Goal: Information Seeking & Learning: Learn about a topic

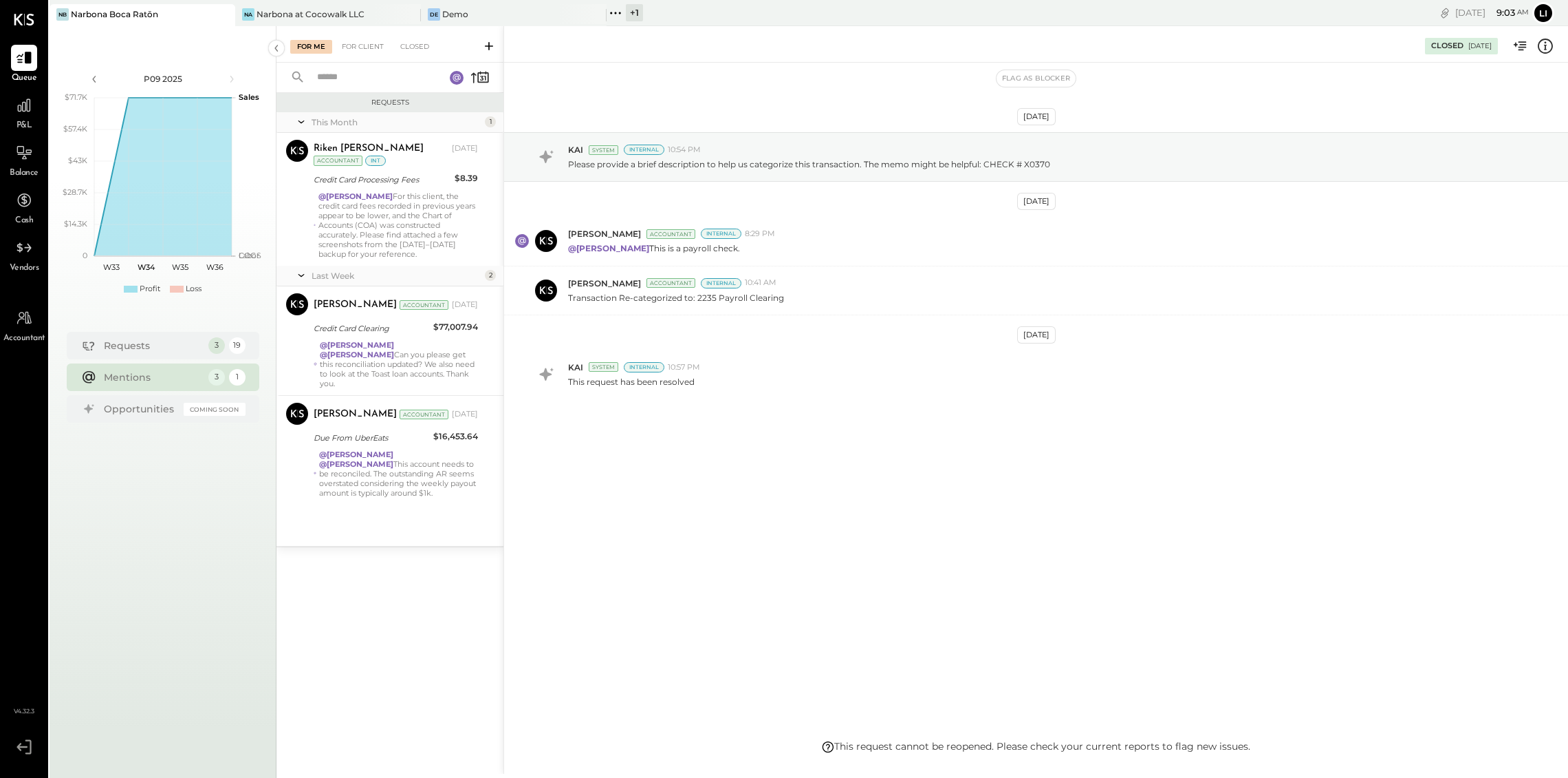
click at [902, 504] on div "[DATE] KAI System Internal 10:54 PM Please provide a brief description to help …" at bounding box center [1036, 401] width 1064 height 677
click at [15, 120] on div "P&L" at bounding box center [24, 112] width 26 height 40
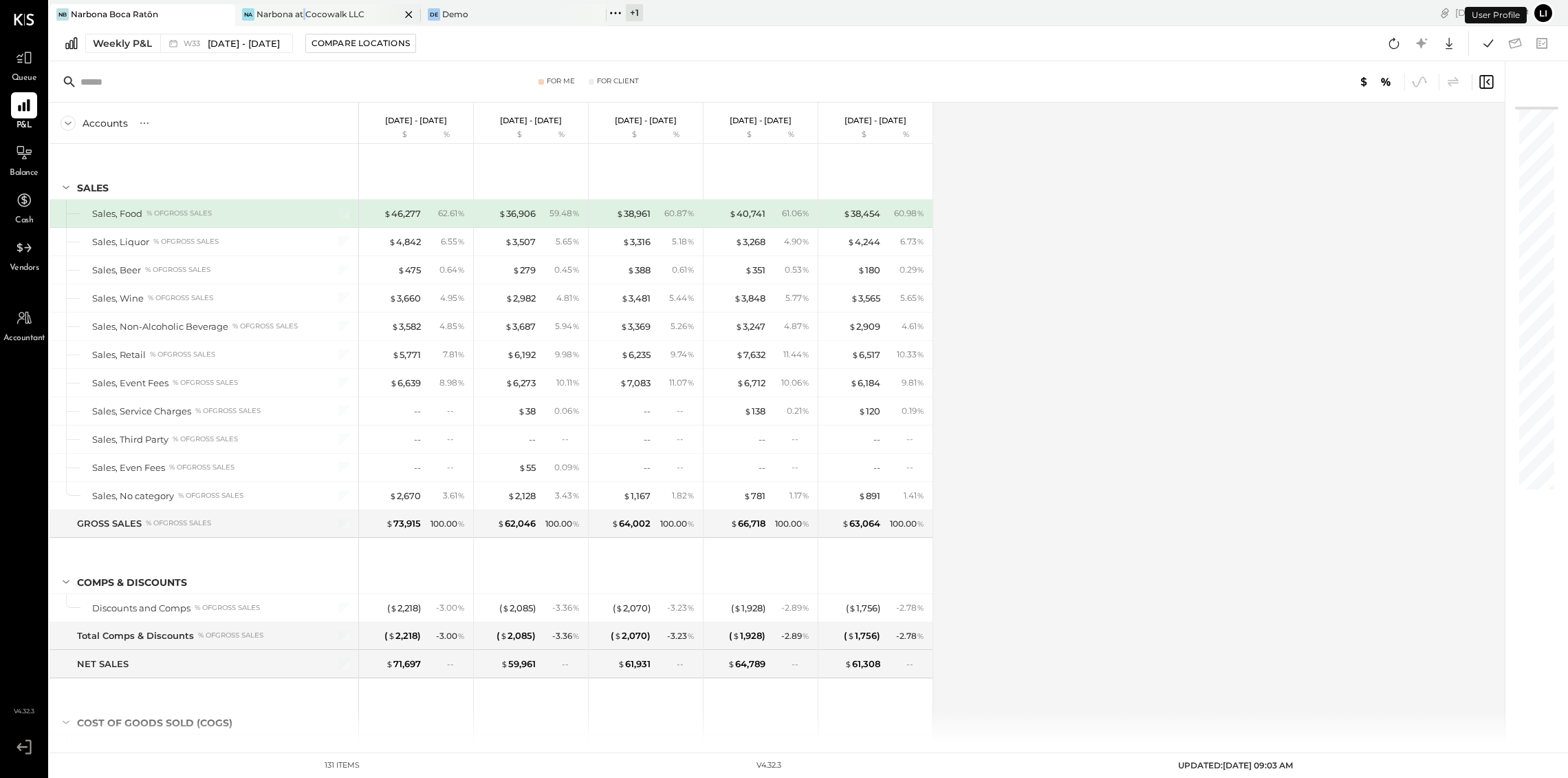
click at [304, 12] on div "Narbona at Cocowalk LLC" at bounding box center [310, 14] width 108 height 12
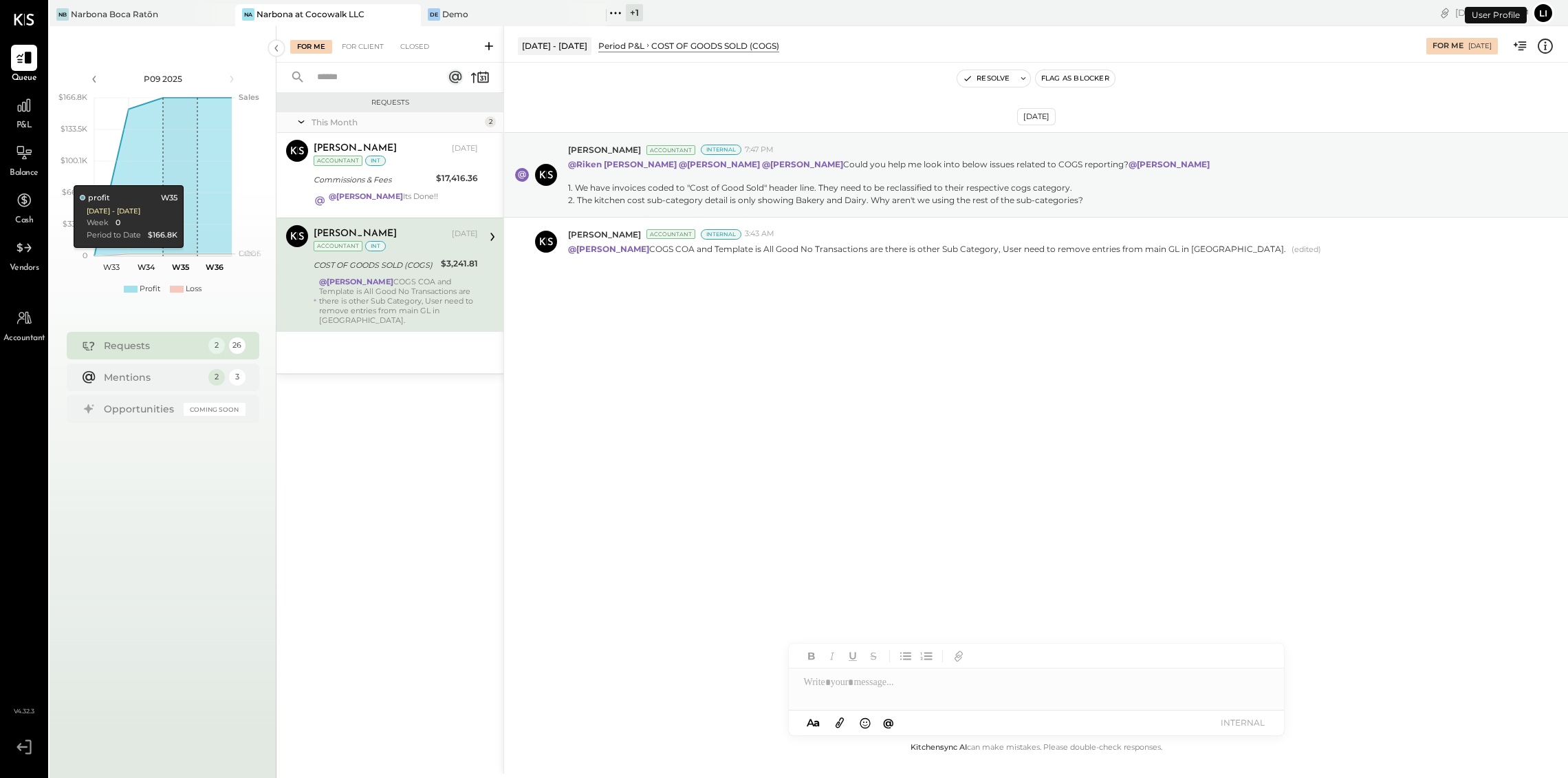
click at [1021, 394] on div "Aug 10th, 2025 Joseph Shin Accountant Internal 7:47 PM @Riken Shethiya @Navin J…" at bounding box center [1036, 401] width 1064 height 677
drag, startPoint x: 1301, startPoint y: 33, endPoint x: 1497, endPoint y: 35, distance: 196.0
click at [1237, 35] on div "Jul 14 - Aug 10, 2025 Period P&L COST OF GOODS SOLD (COGS) For Me 08/11/2025" at bounding box center [1036, 44] width 1064 height 28
drag, startPoint x: 127, startPoint y: 475, endPoint x: 121, endPoint y: 427, distance: 48.4
click at [127, 475] on div "P09 2025 polygon, polyline { transition: fill-opacity 0.1s, stroke-opacity 0.1s…" at bounding box center [163, 415] width 227 height 778
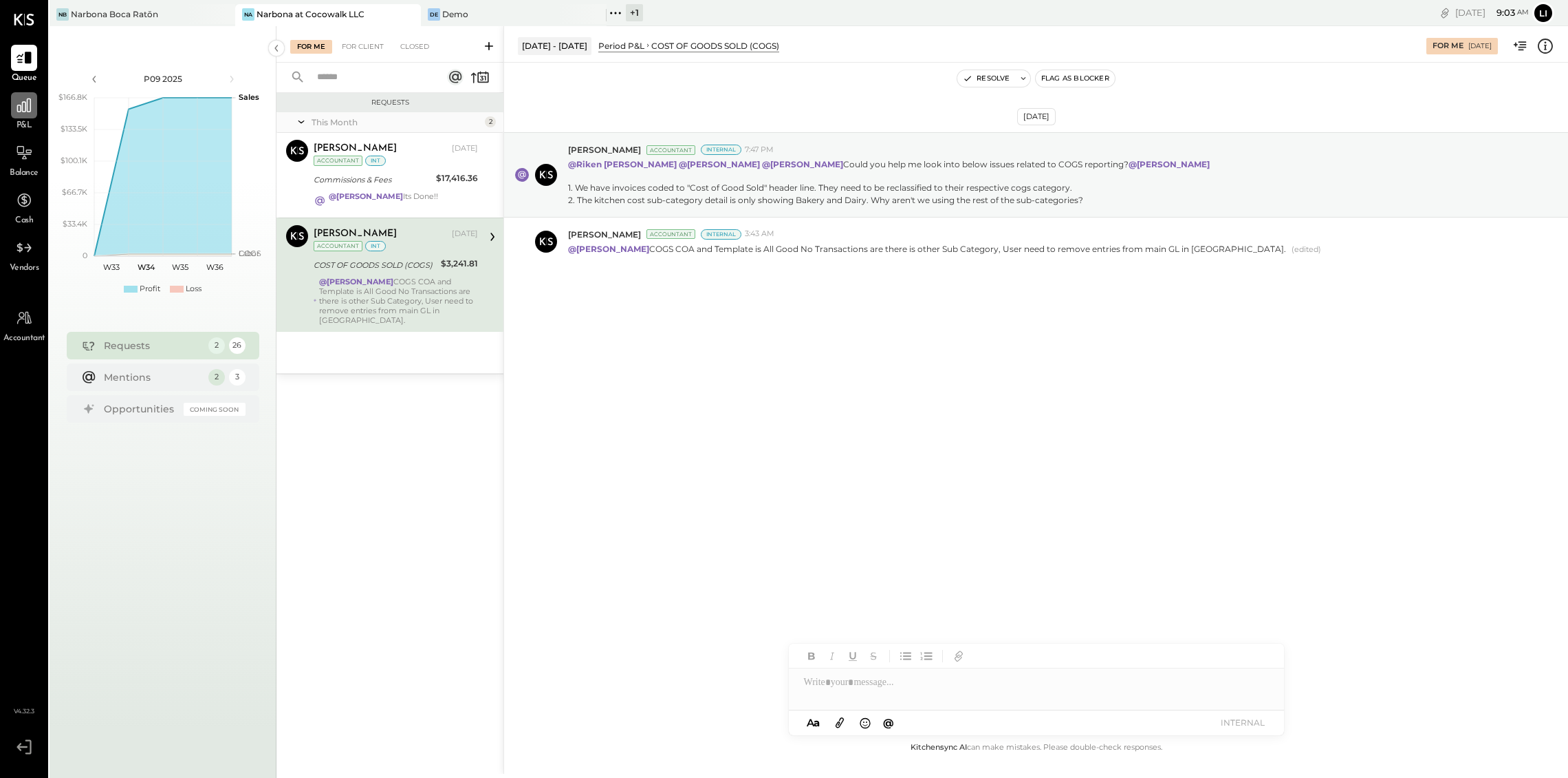
click at [36, 102] on div at bounding box center [24, 105] width 26 height 26
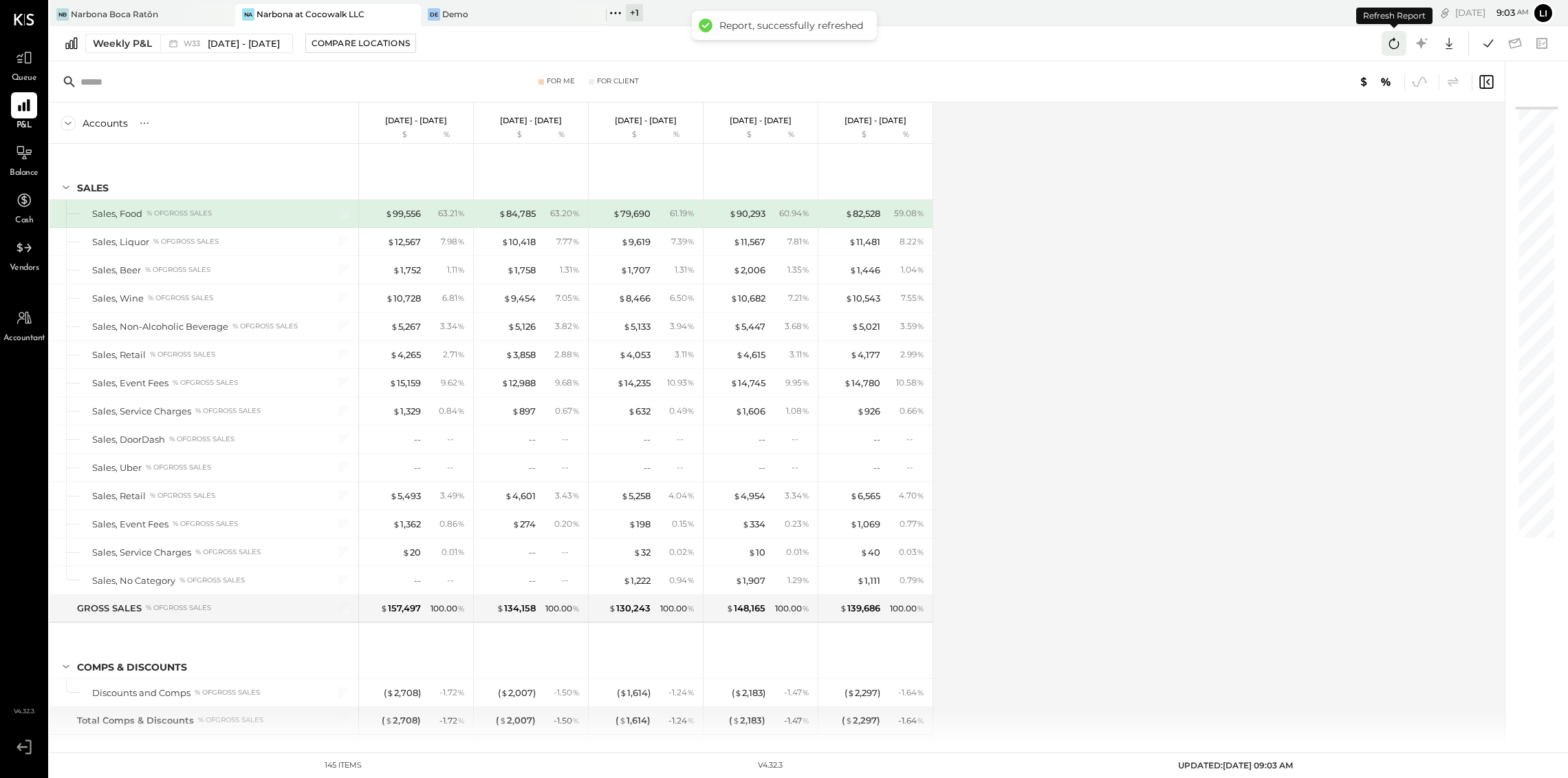
click at [1237, 46] on button at bounding box center [1393, 43] width 25 height 25
click at [821, 22] on div "Report can be refreshed again in 290 seconds" at bounding box center [790, 25] width 234 height 12
click at [1237, 37] on div "Weekly P&L W33 Aug 11 - 17, 2025 Compare Locations Google Sheets Excel" at bounding box center [808, 43] width 1518 height 35
click at [1237, 82] on icon at bounding box center [1485, 82] width 17 height 17
click at [1237, 41] on button at bounding box center [1487, 43] width 25 height 25
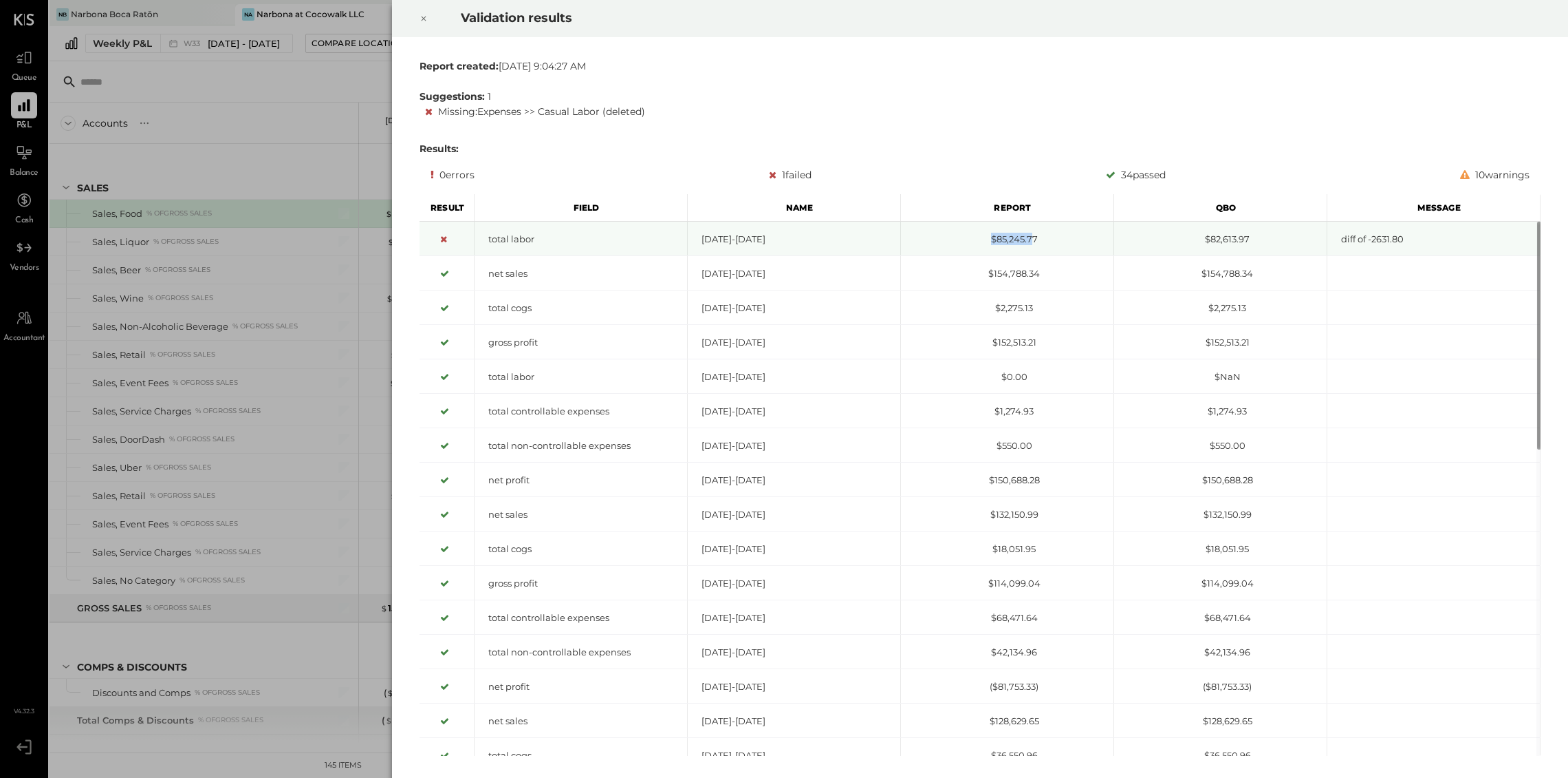
drag, startPoint x: 1016, startPoint y: 235, endPoint x: 1029, endPoint y: 233, distance: 13.2
click at [1029, 233] on div "$85,245.77" at bounding box center [1007, 239] width 213 height 13
drag, startPoint x: 1201, startPoint y: 246, endPoint x: 1265, endPoint y: 255, distance: 64.6
click at [1237, 255] on div "$82,613.97" at bounding box center [1220, 239] width 213 height 35
click at [1237, 249] on div "$82,613.97" at bounding box center [1220, 239] width 213 height 35
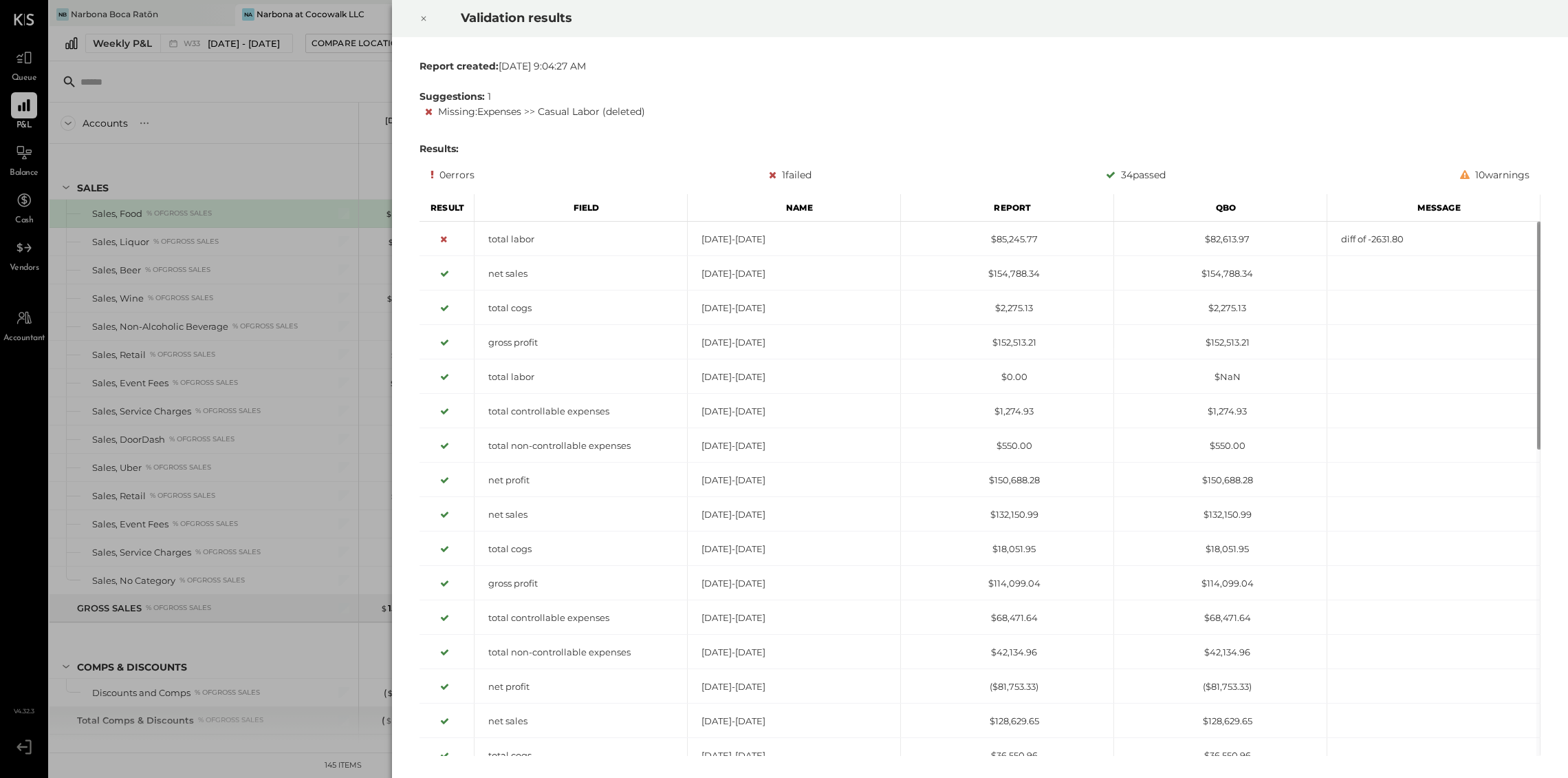
drag, startPoint x: 1362, startPoint y: 102, endPoint x: 1039, endPoint y: 87, distance: 323.3
click at [1237, 104] on div "Missing : Expenses >> Casual Labor (deleted)" at bounding box center [982, 111] width 1116 height 17
click at [418, 15] on div at bounding box center [424, 18] width 30 height 39
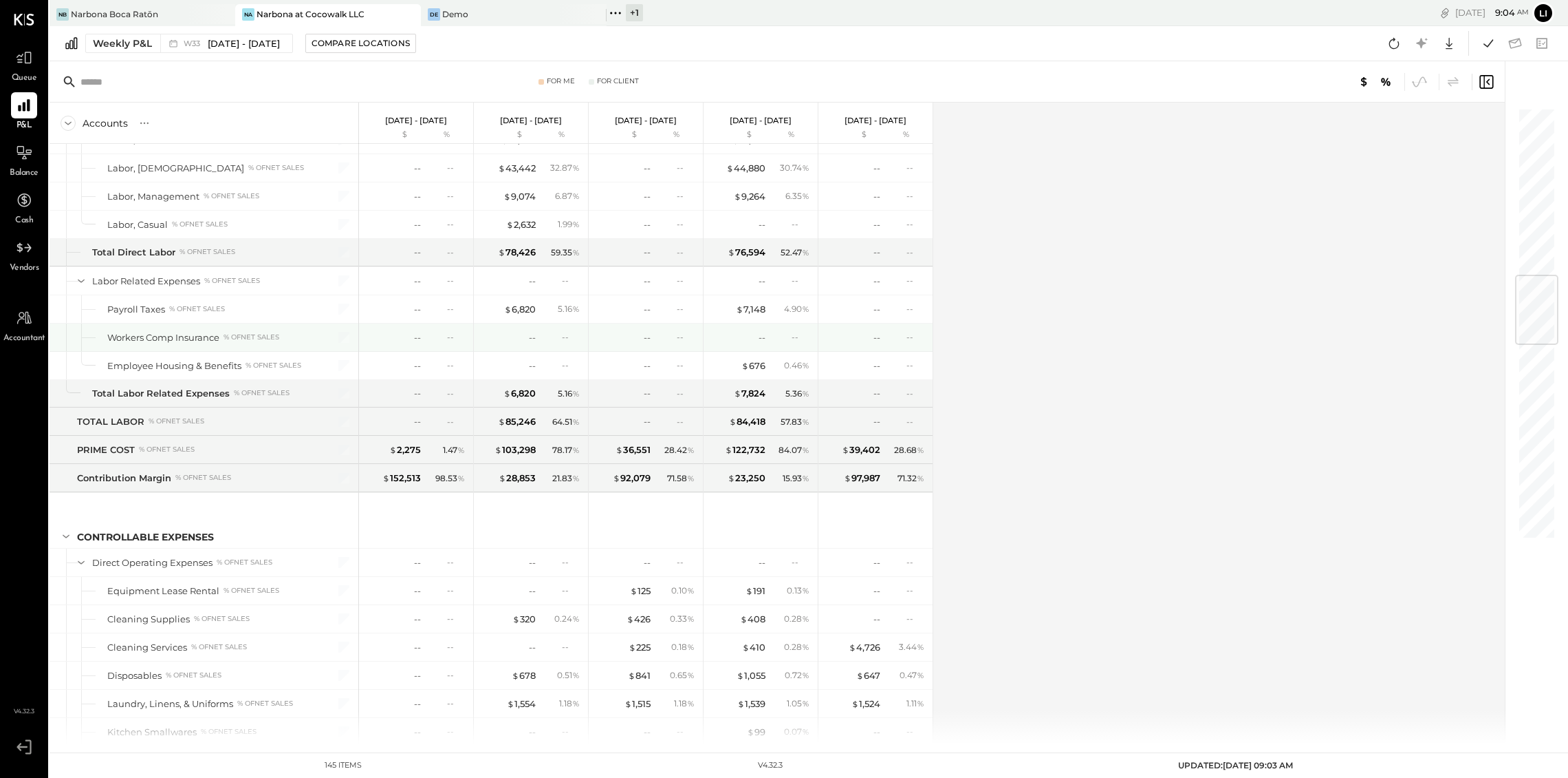
scroll to position [1423, 0]
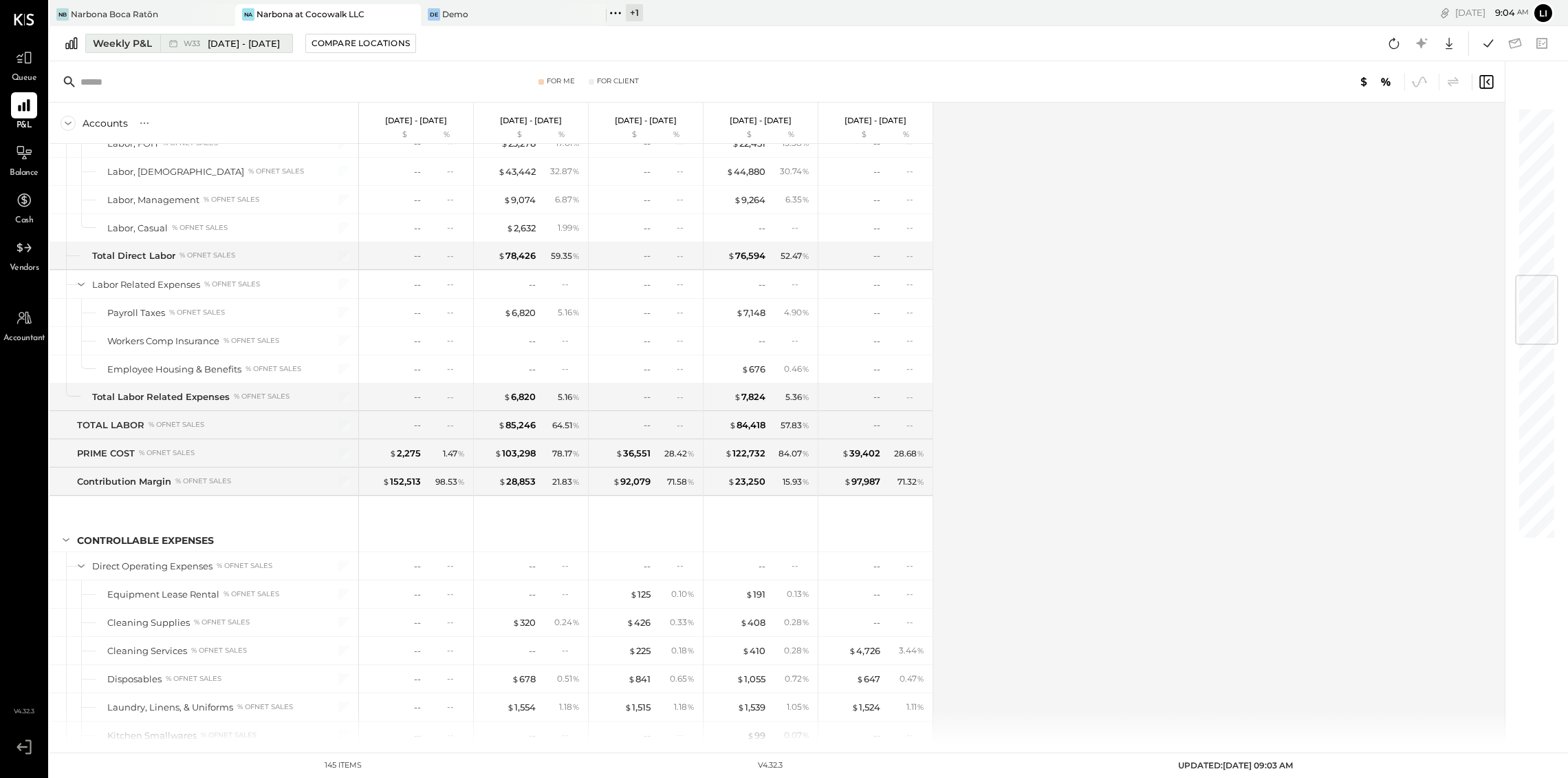
click at [176, 46] on icon at bounding box center [173, 44] width 8 height 8
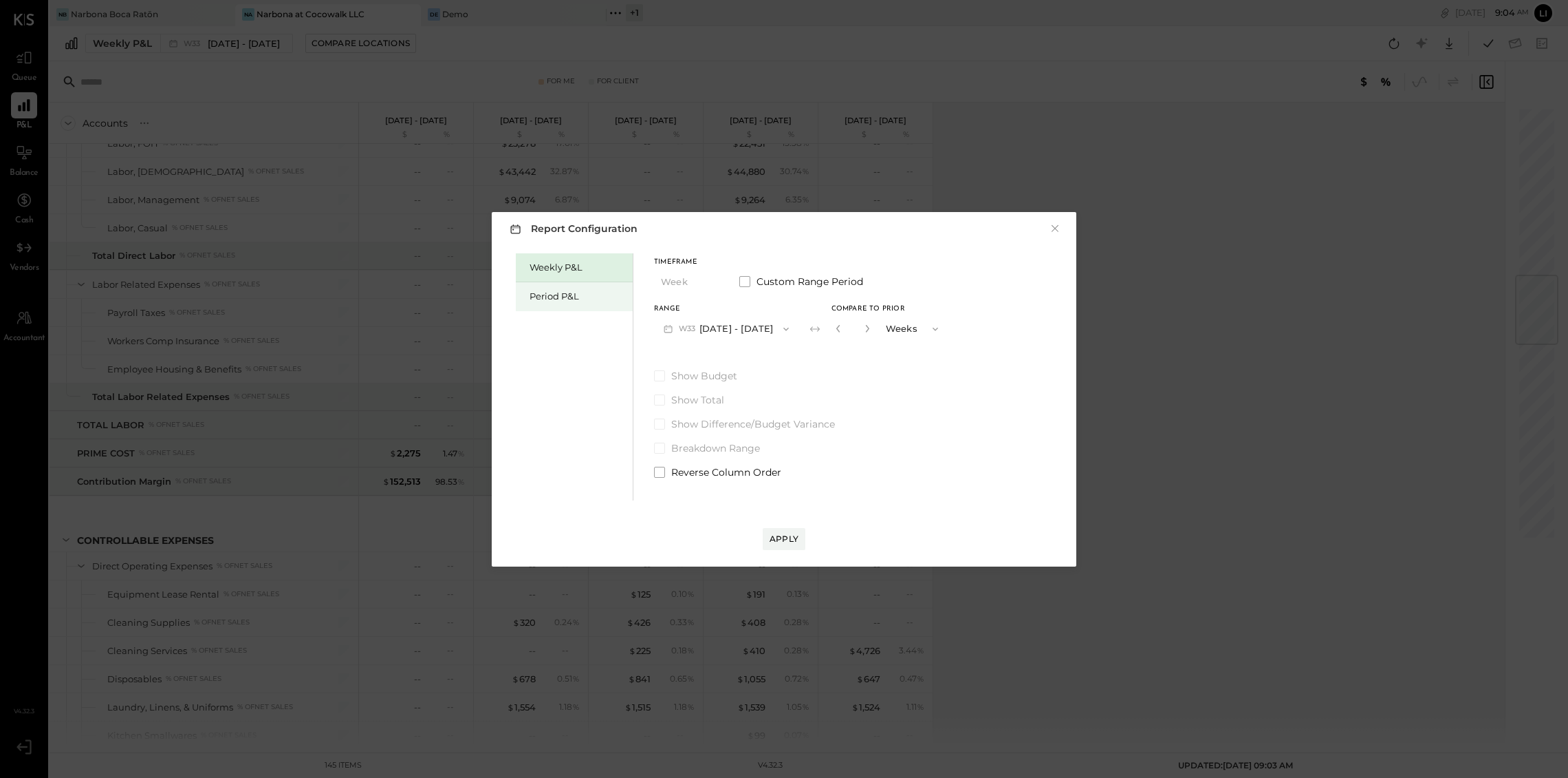
click at [540, 292] on div "Period P&L" at bounding box center [578, 295] width 96 height 13
click at [852, 327] on div "Compare" at bounding box center [834, 328] width 45 height 12
click at [870, 324] on icon "button" at bounding box center [866, 328] width 8 height 8
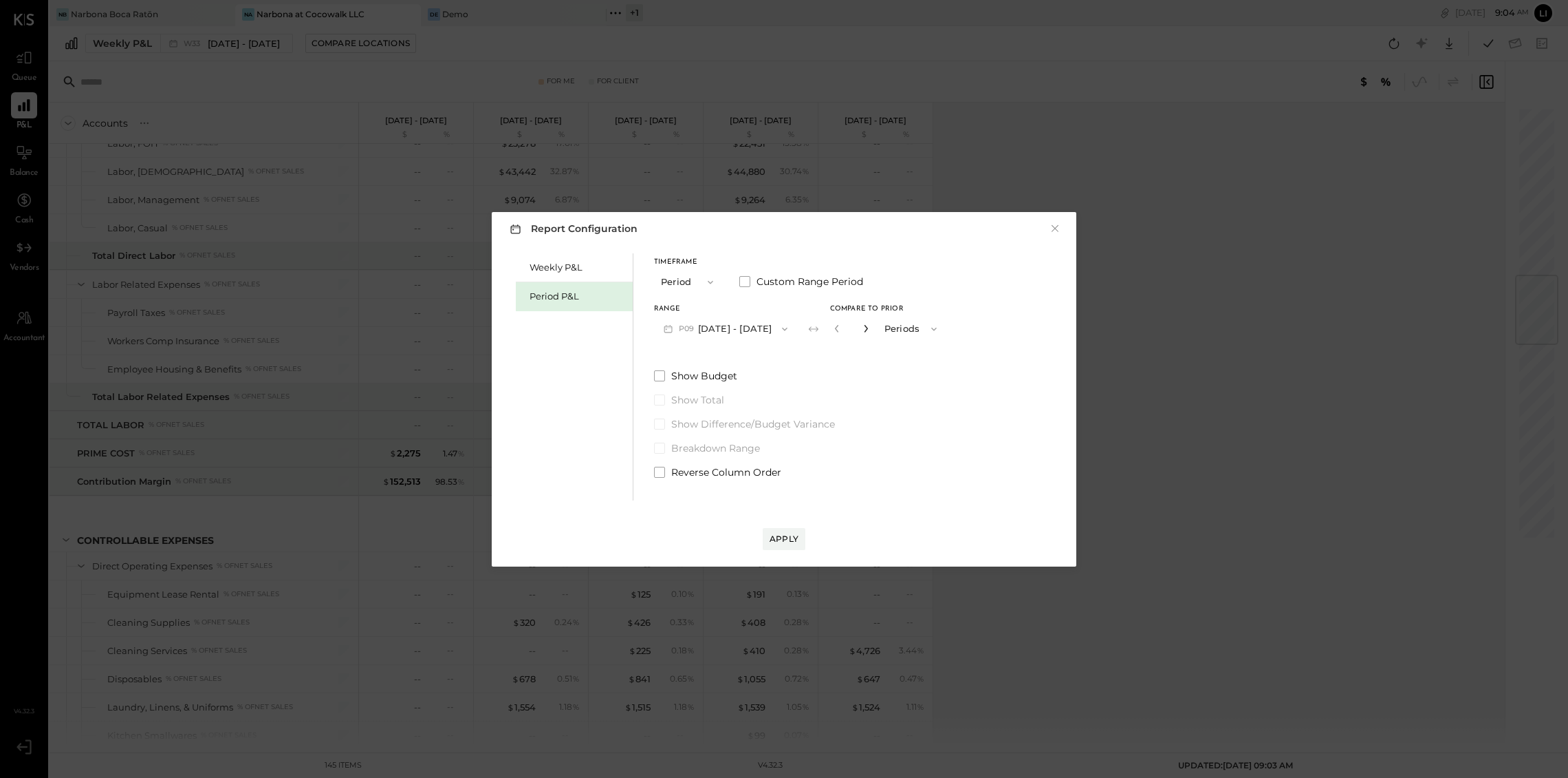
type input "*"
click at [782, 546] on button "Apply" at bounding box center [784, 538] width 43 height 22
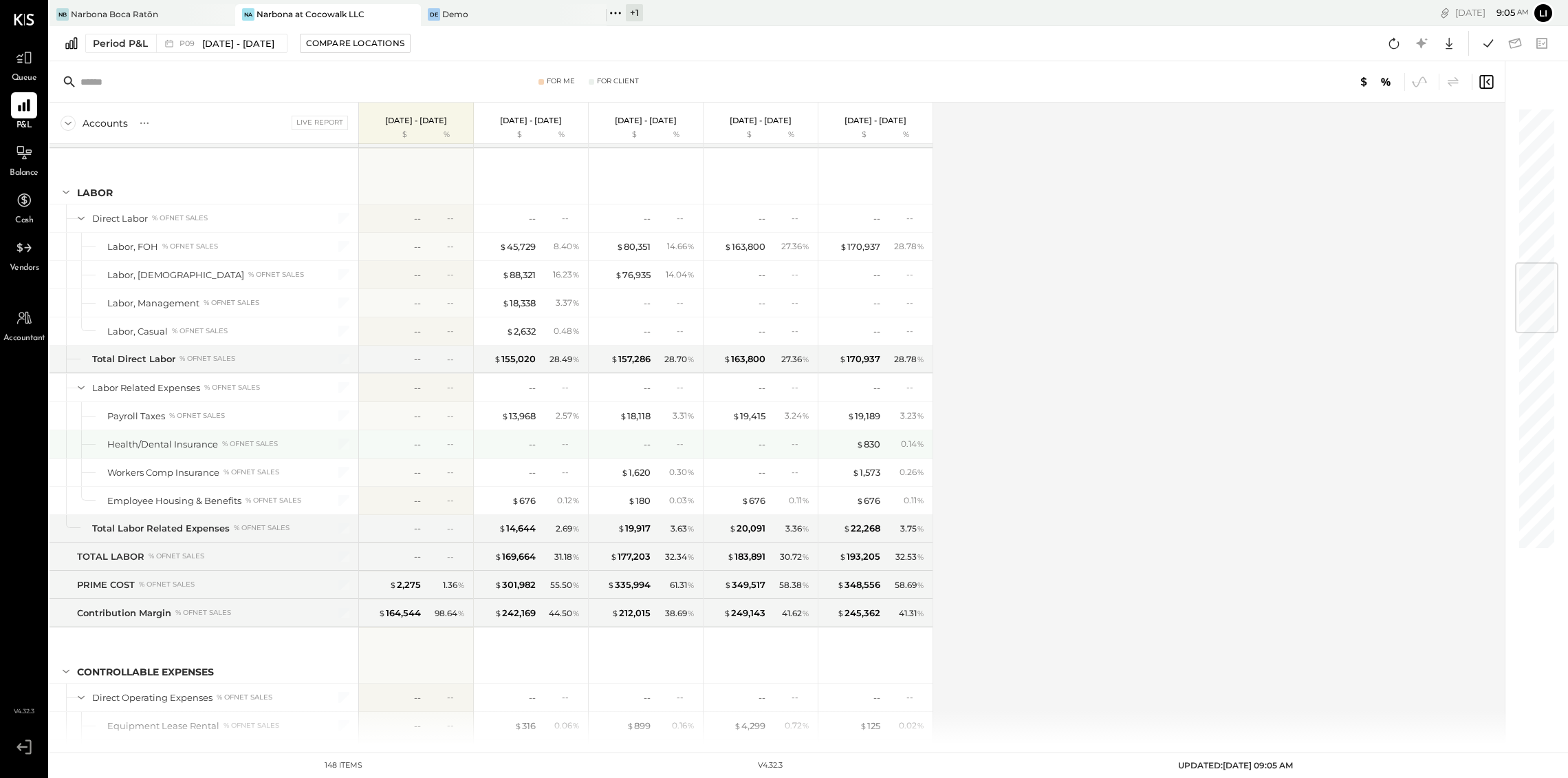
scroll to position [1290, 0]
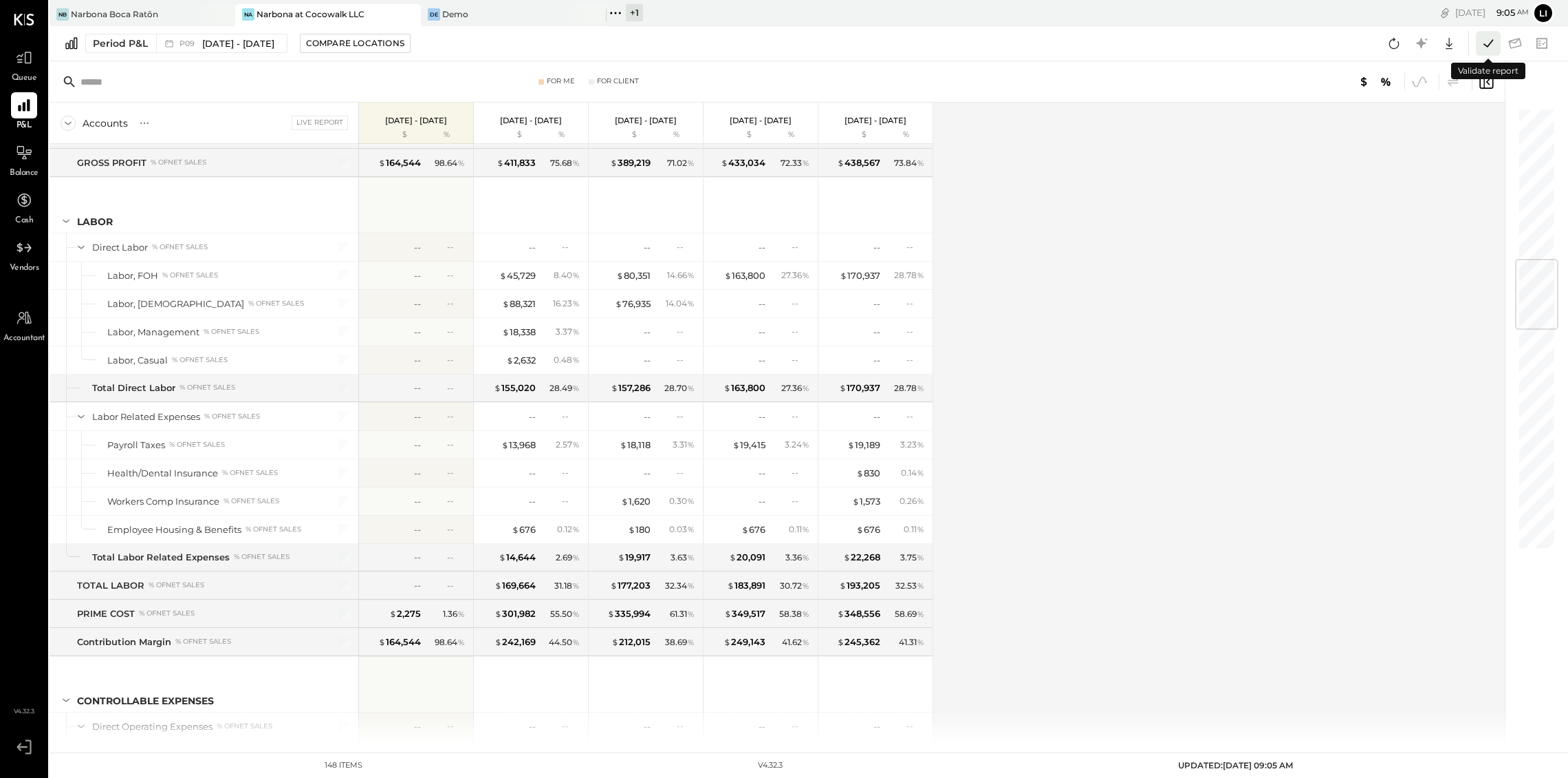
click at [1237, 43] on icon at bounding box center [1488, 44] width 18 height 18
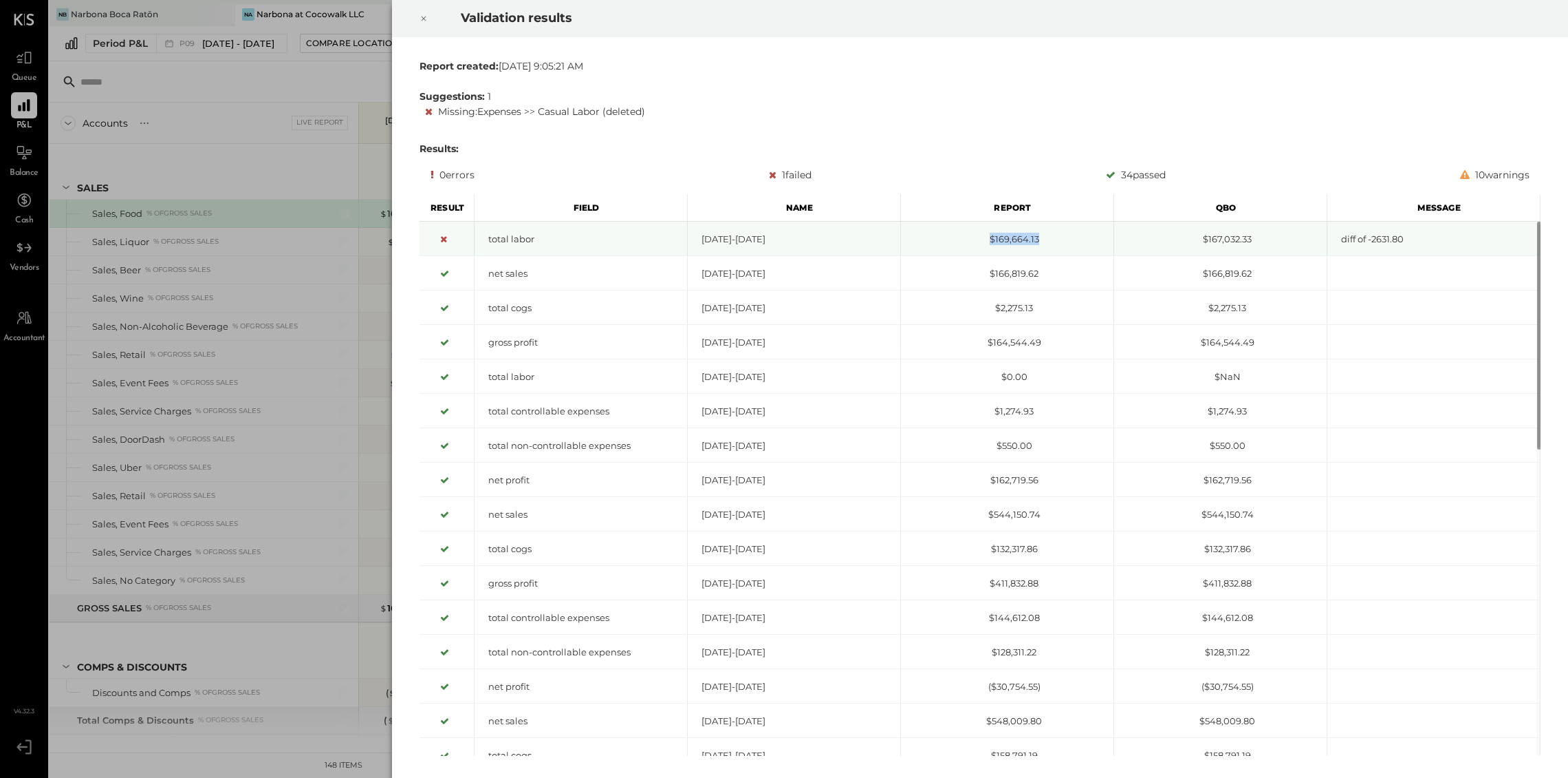
click at [1024, 245] on div "$169,664.13" at bounding box center [1007, 239] width 213 height 35
drag, startPoint x: 1163, startPoint y: 245, endPoint x: 1275, endPoint y: 242, distance: 112.0
click at [1237, 242] on div "$167,032.33" at bounding box center [1220, 239] width 213 height 35
click at [1237, 236] on div "$167,032.33" at bounding box center [1220, 239] width 213 height 13
drag, startPoint x: 1072, startPoint y: 242, endPoint x: 994, endPoint y: 239, distance: 78.1
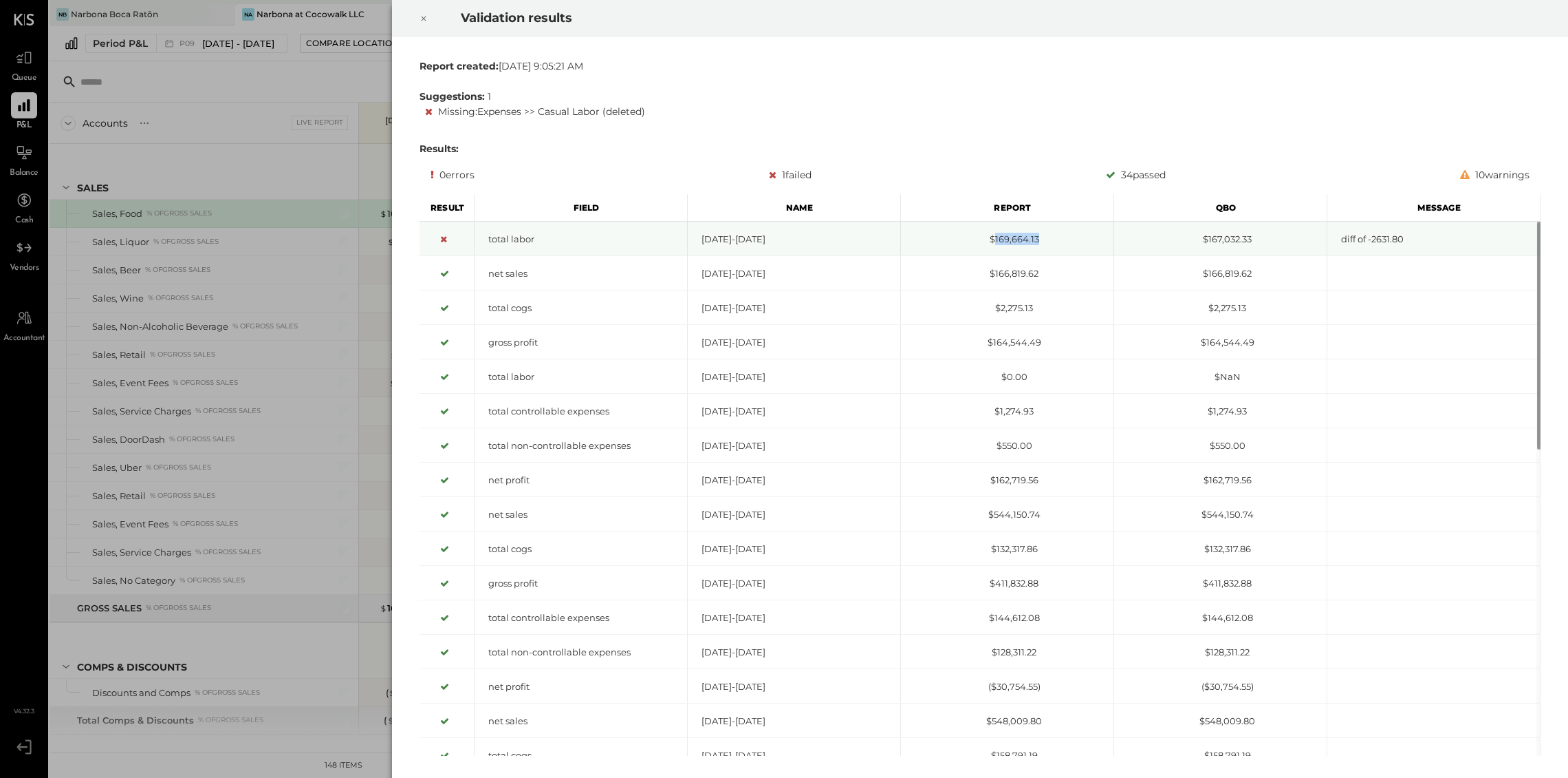
click at [994, 239] on div "$169,664.13" at bounding box center [1007, 239] width 213 height 13
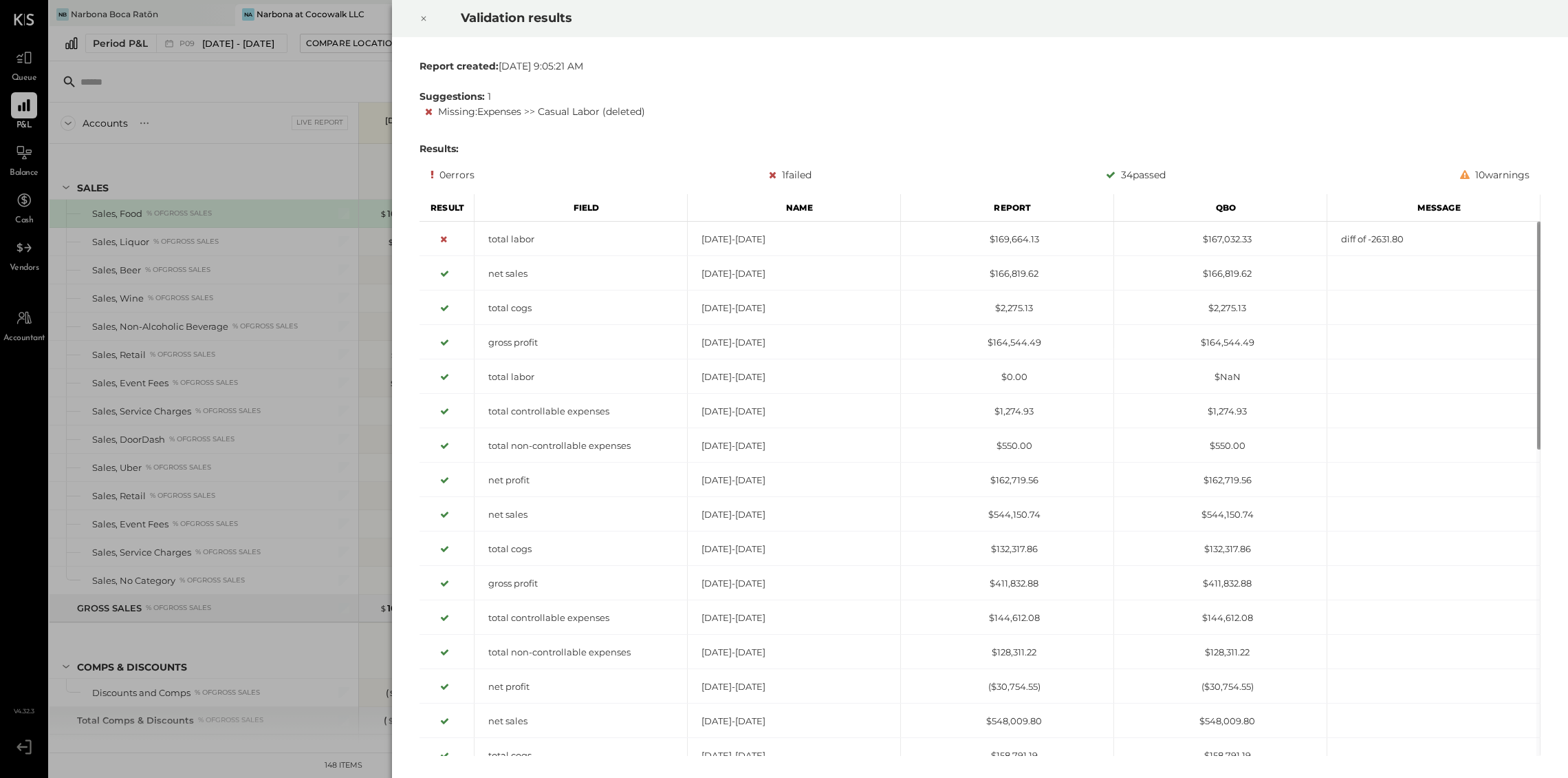
click at [431, 17] on div at bounding box center [424, 18] width 30 height 39
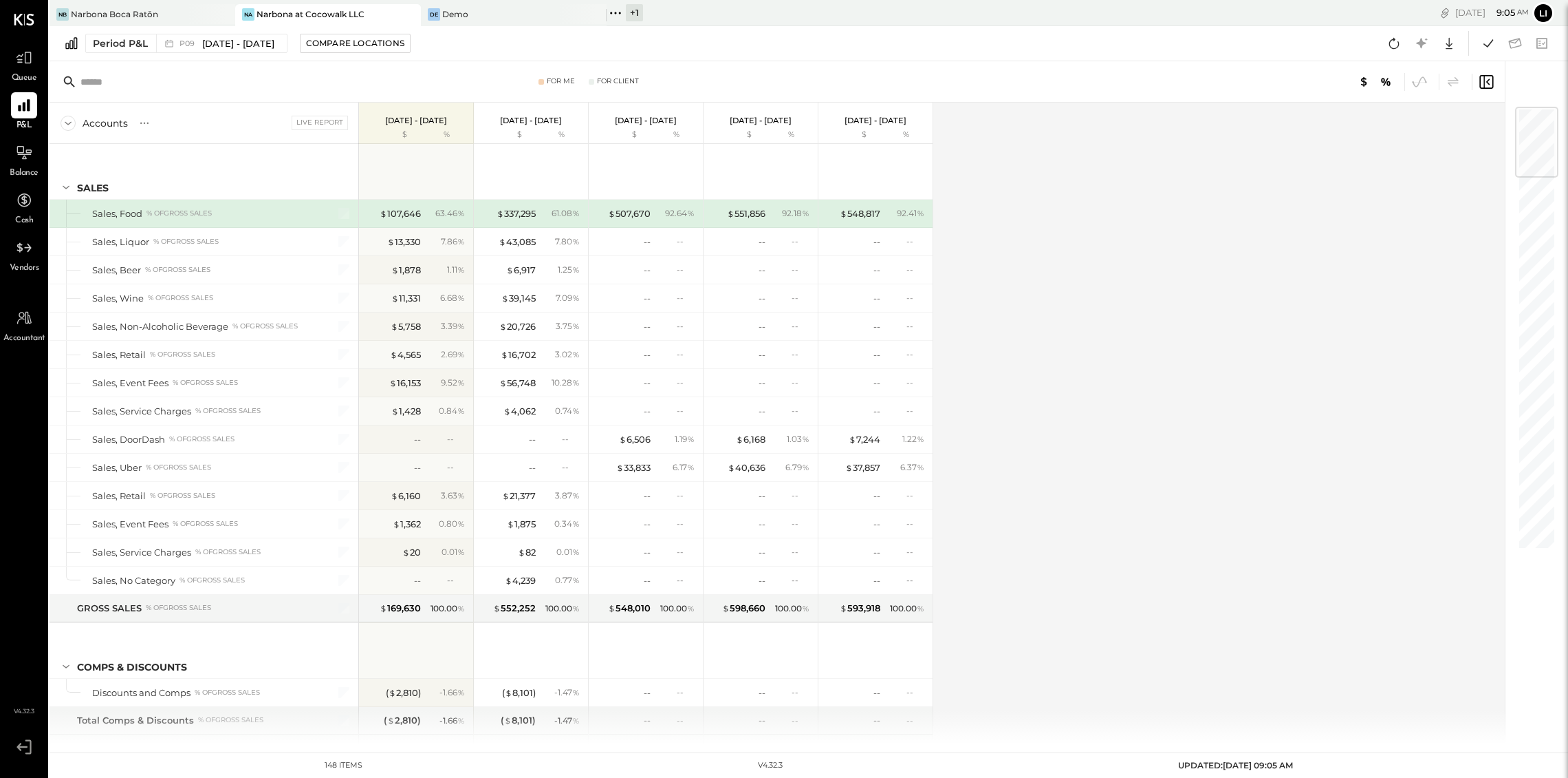
click at [1130, 344] on div "Accounts S % GL Live Report Aug 11 - Sep 7, 2025 $ % Jul 14 - Aug 10, 2025 $ % …" at bounding box center [779, 423] width 1458 height 642
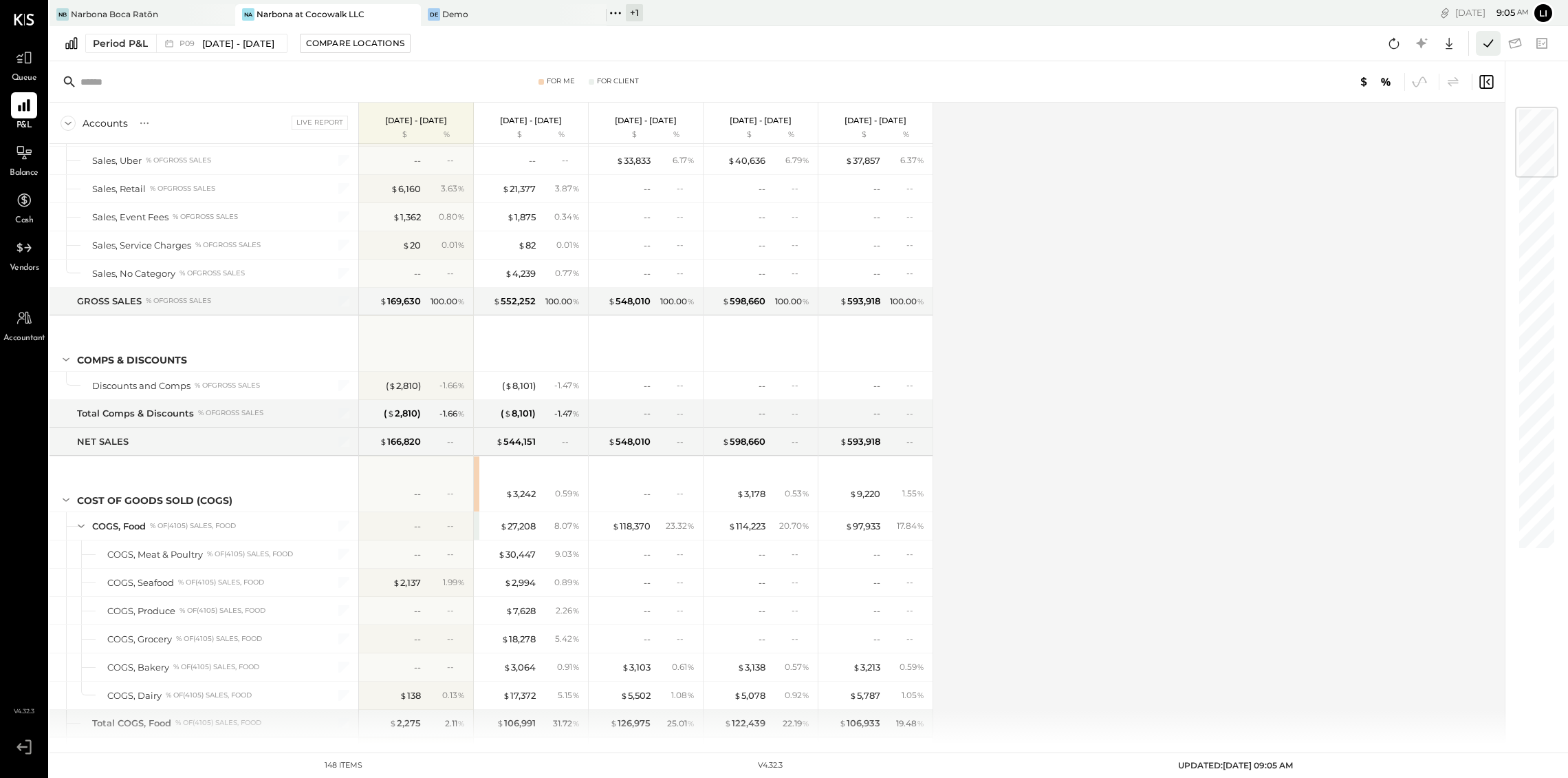
click at [1237, 43] on icon at bounding box center [1488, 44] width 18 height 18
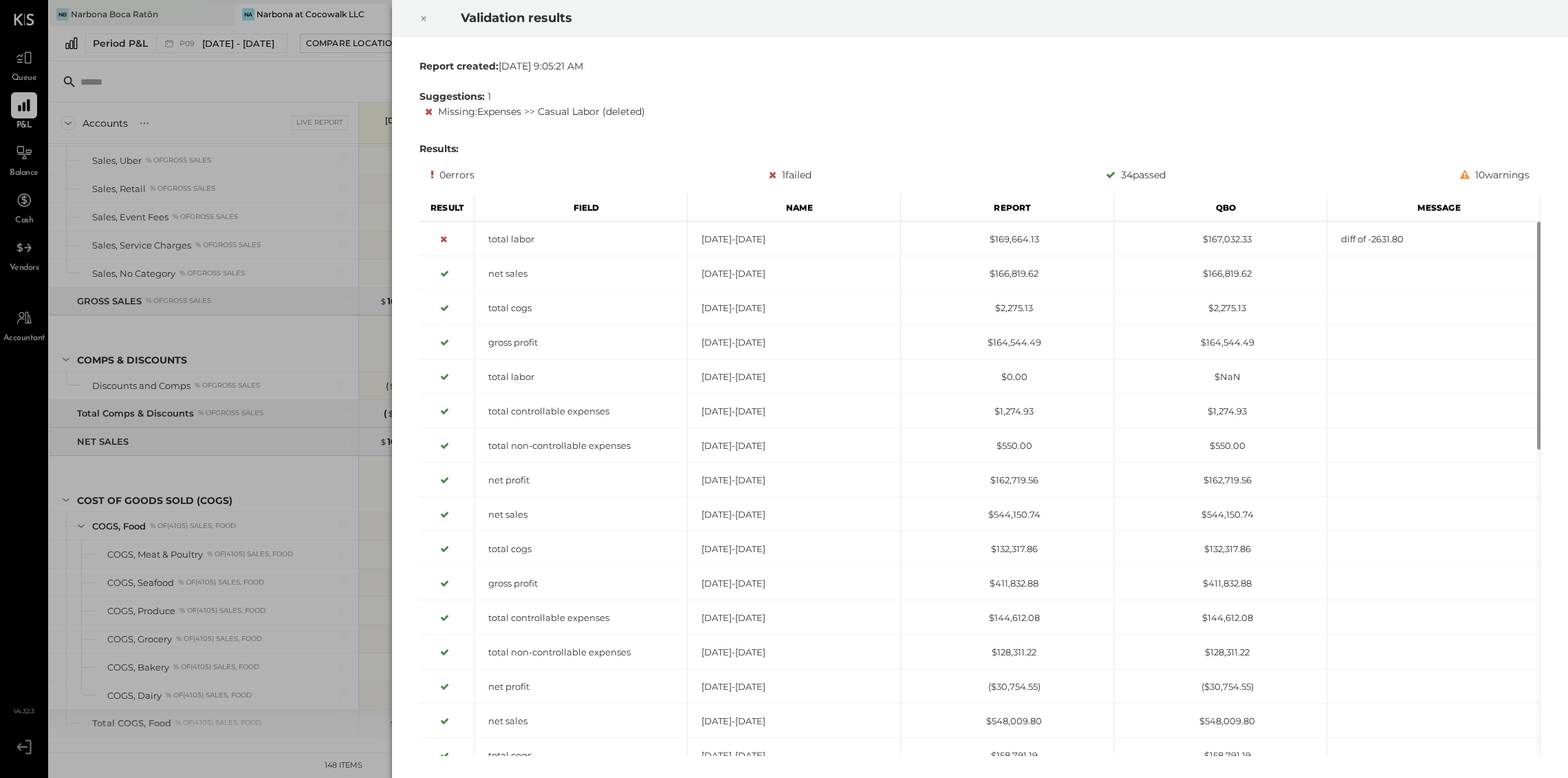
scroll to position [1441, 0]
click at [421, 17] on icon at bounding box center [424, 18] width 8 height 17
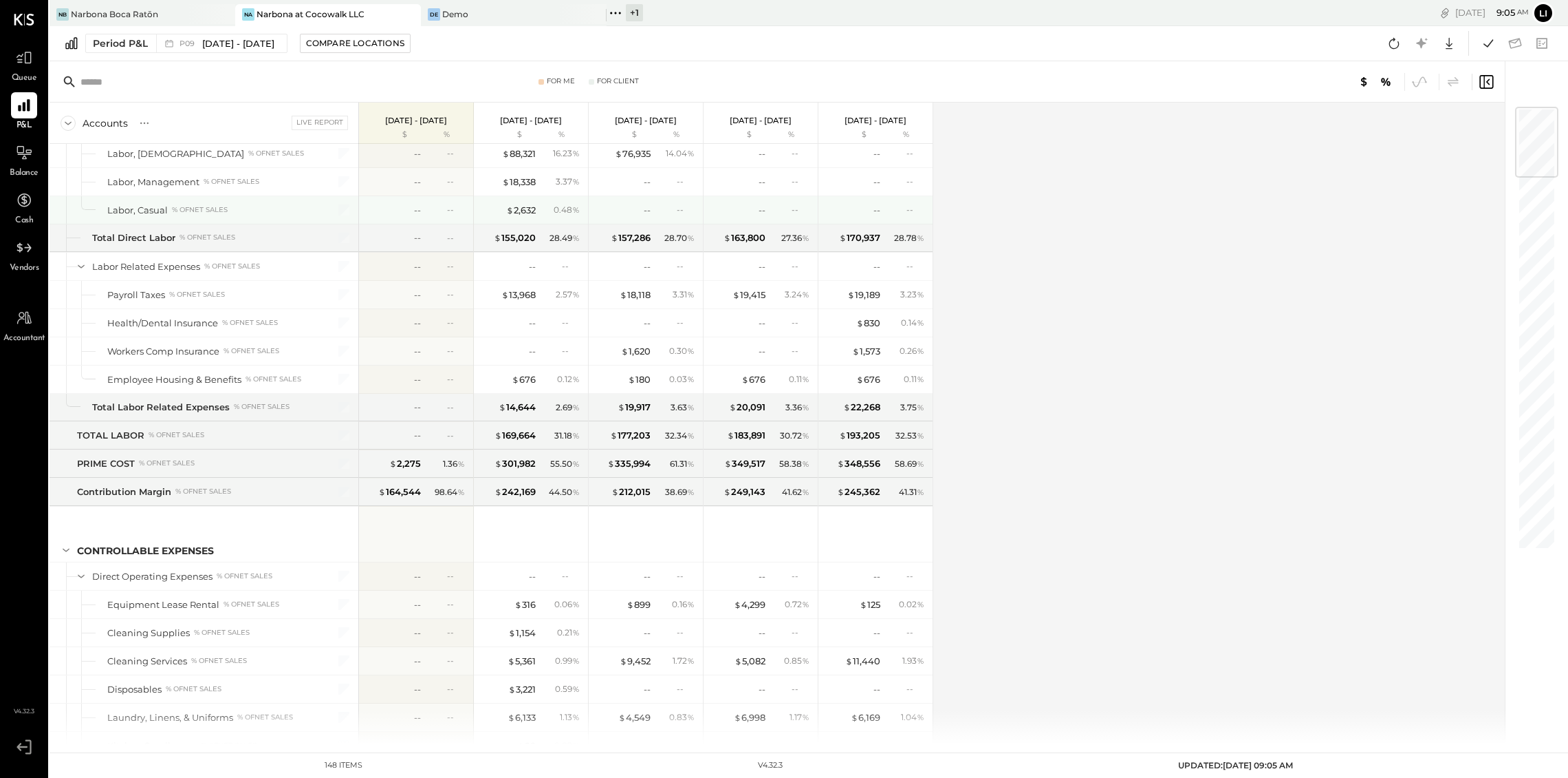
click at [1052, 178] on div "Accounts S % GL Live Report Aug 11 - Sep 7, 2025 $ % Jul 14 - Aug 10, 2025 $ % …" at bounding box center [779, 423] width 1458 height 642
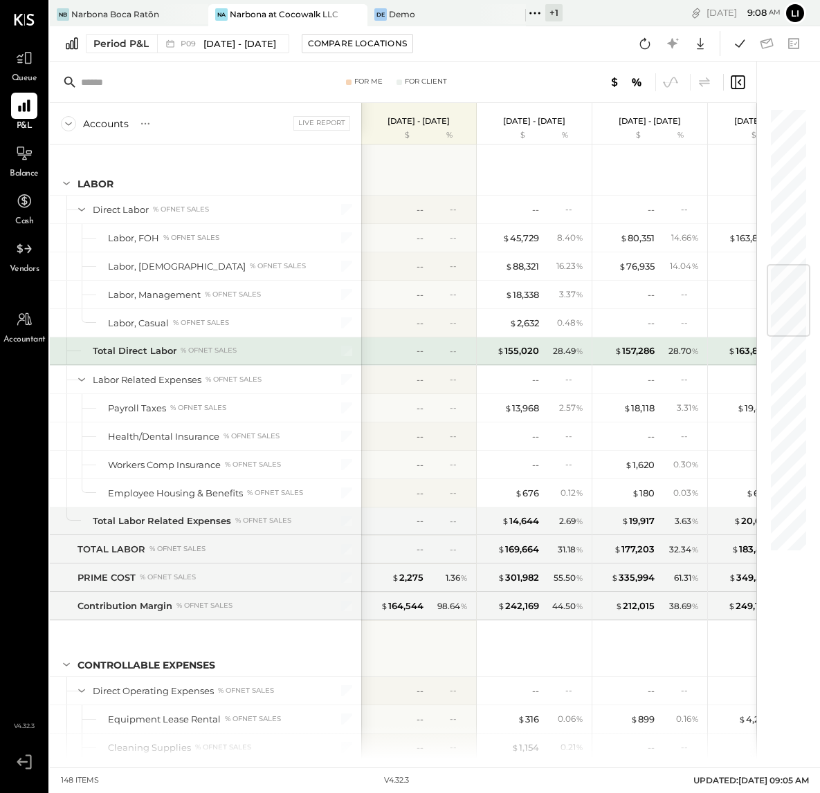
scroll to position [1332, 0]
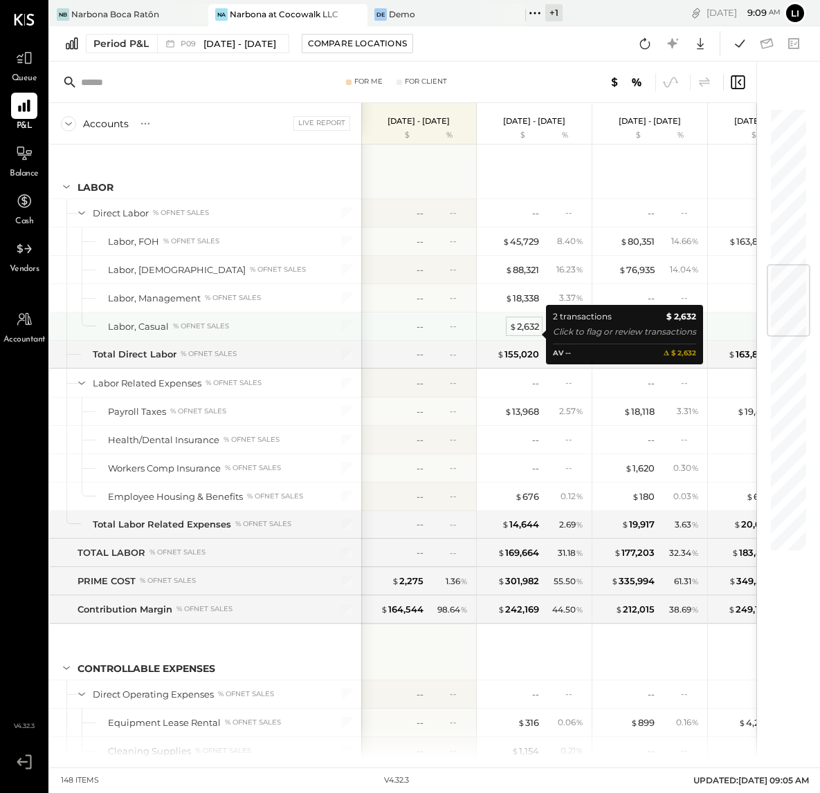
click at [528, 333] on div "$ 2,632" at bounding box center [524, 326] width 30 height 13
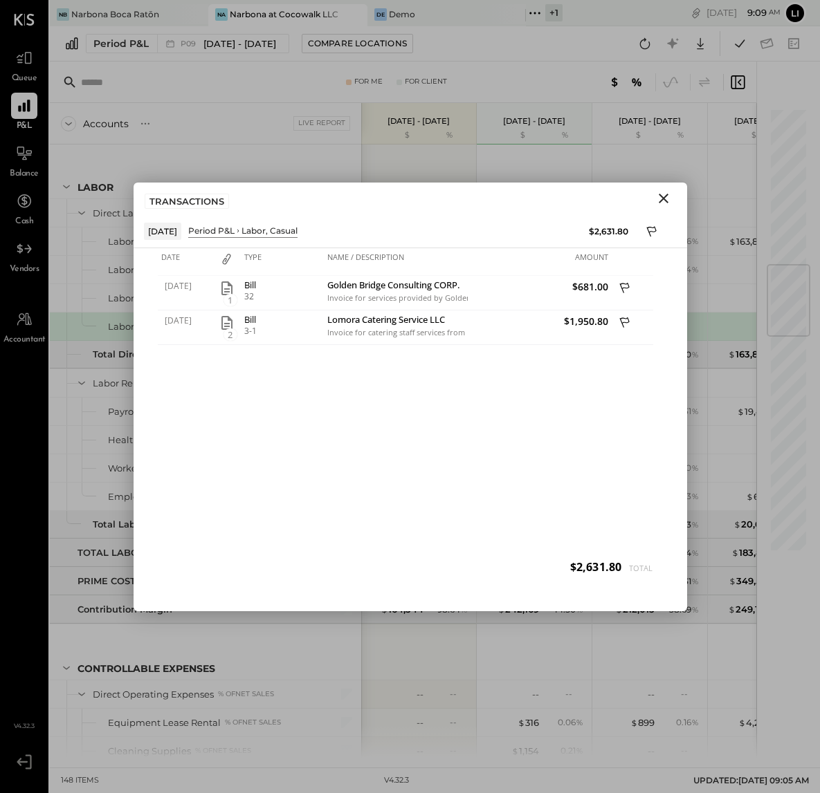
click at [665, 199] on icon "Close" at bounding box center [663, 198] width 17 height 17
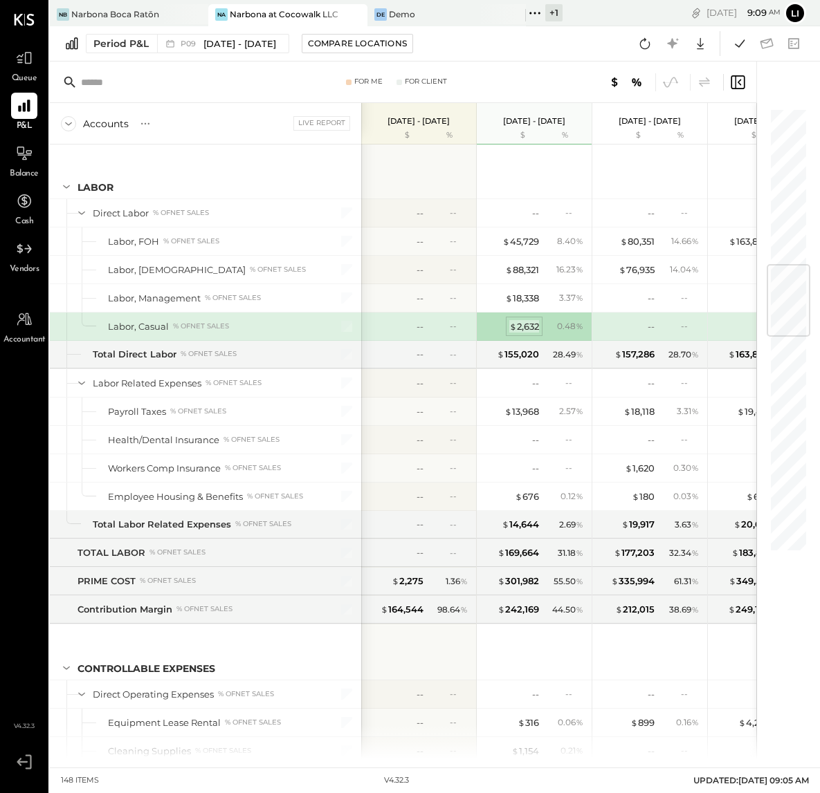
click at [522, 333] on div "$ 2,632" at bounding box center [524, 326] width 30 height 13
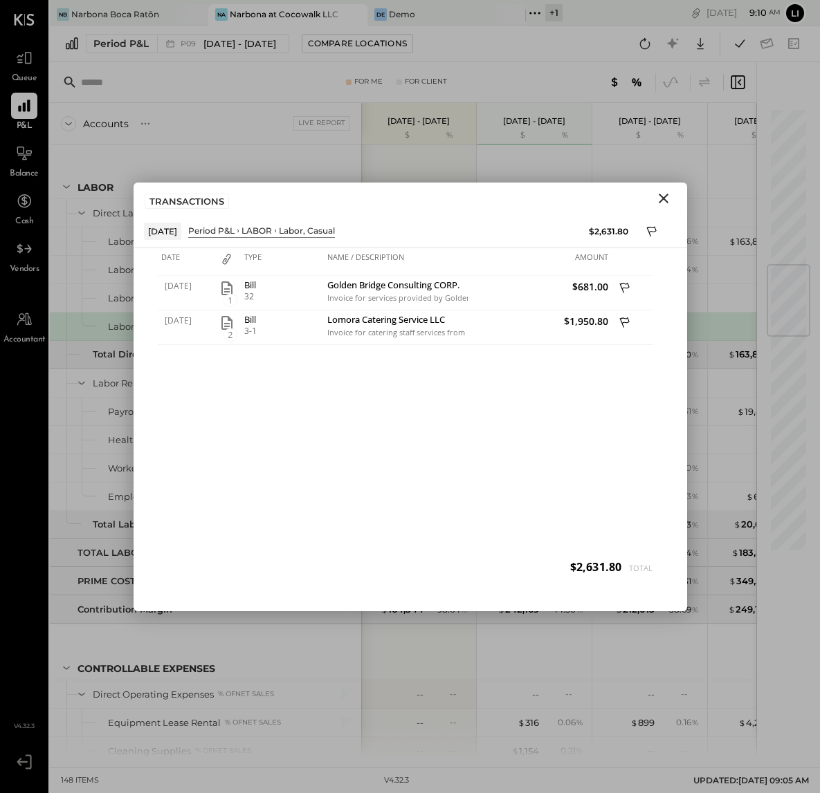
click at [667, 197] on icon "Close" at bounding box center [663, 198] width 17 height 17
click at [667, 194] on div at bounding box center [651, 168] width 104 height 51
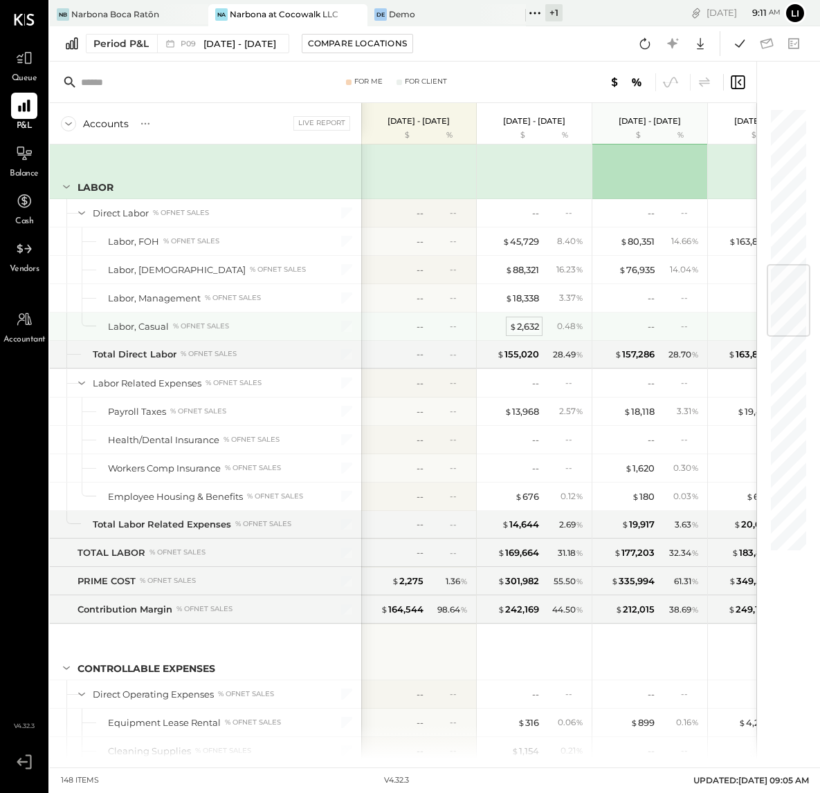
click at [532, 333] on div "$ 2,632" at bounding box center [524, 326] width 30 height 13
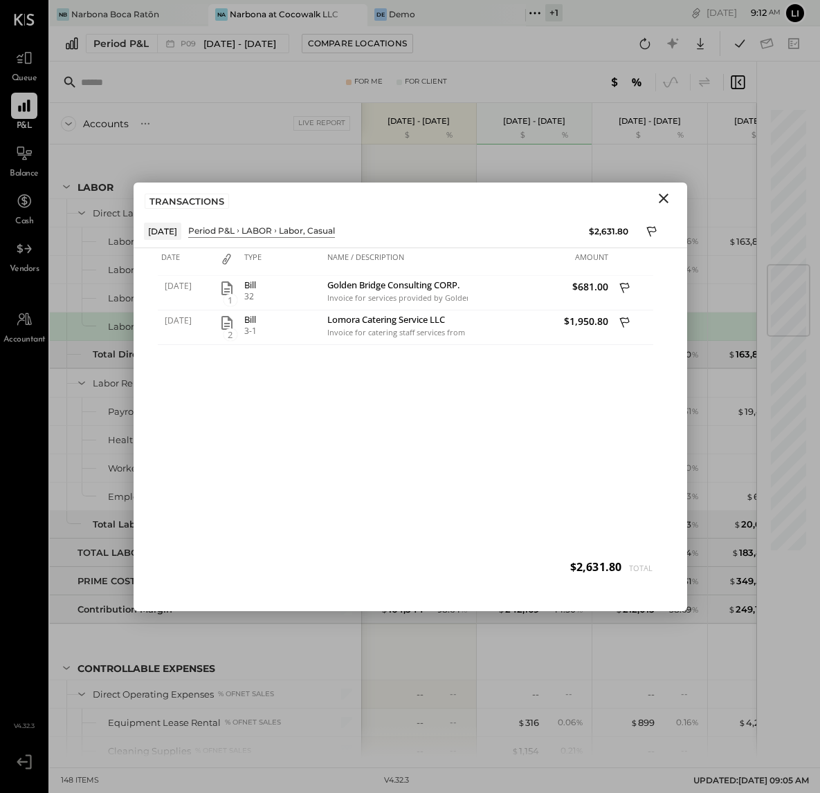
click at [665, 201] on icon "Close" at bounding box center [663, 199] width 10 height 10
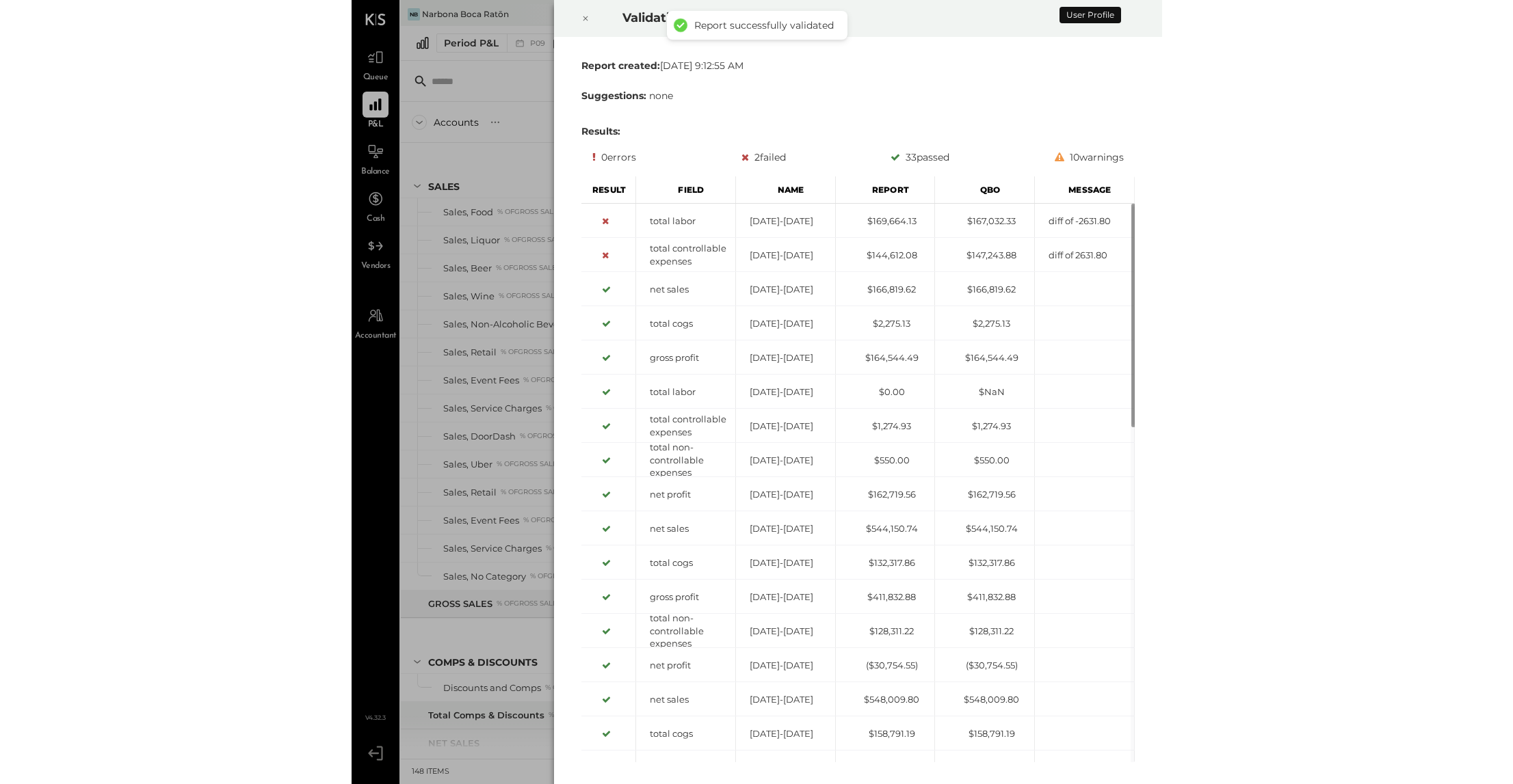
scroll to position [1187, 0]
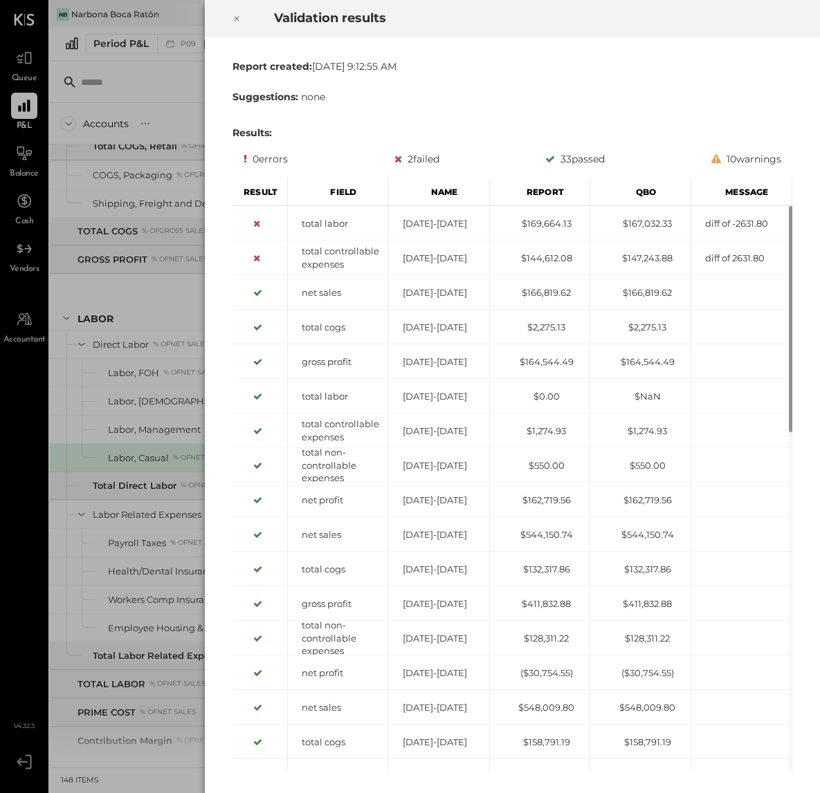
click at [232, 19] on icon at bounding box center [236, 18] width 8 height 17
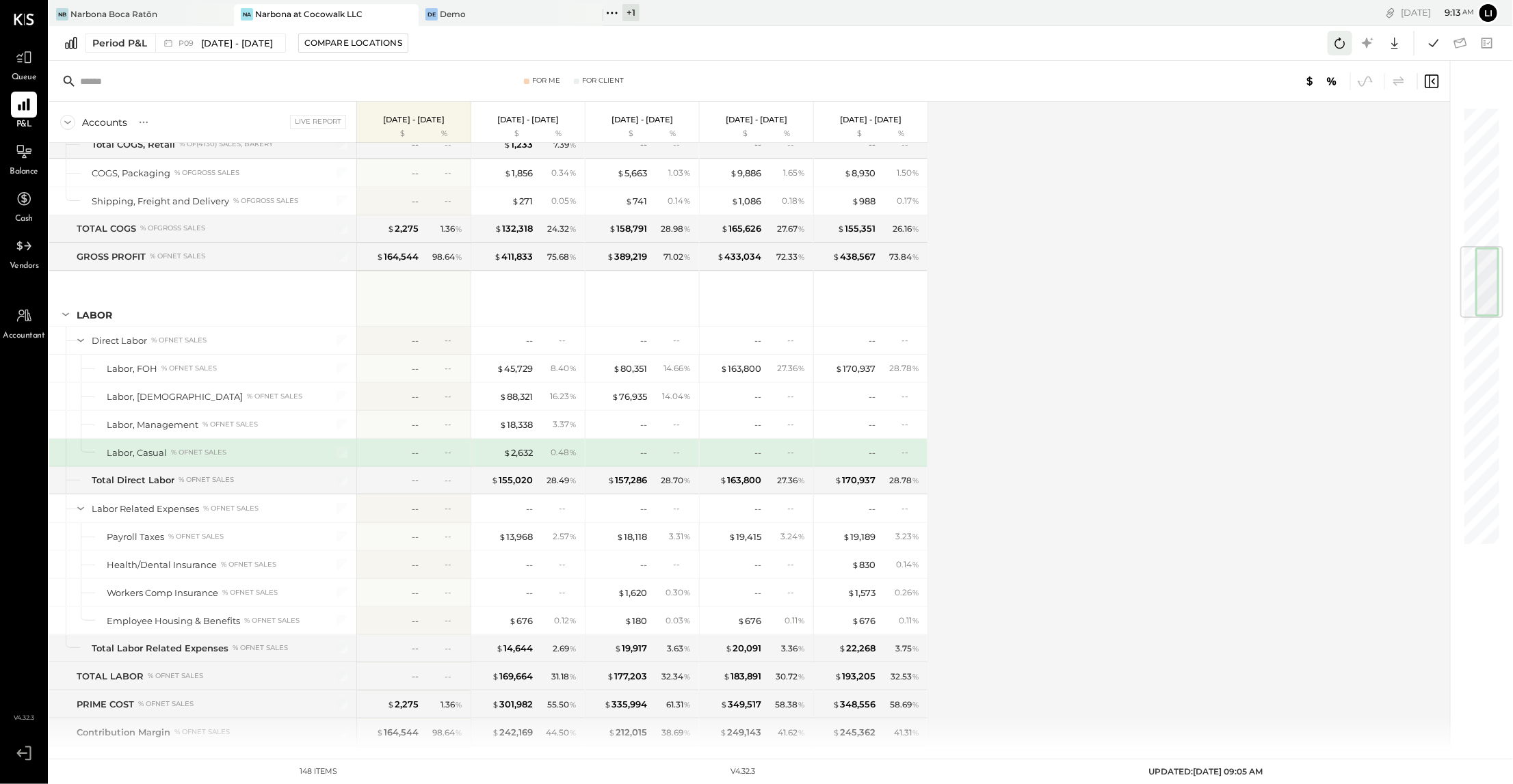
click at [810, 47] on icon at bounding box center [1340, 44] width 18 height 18
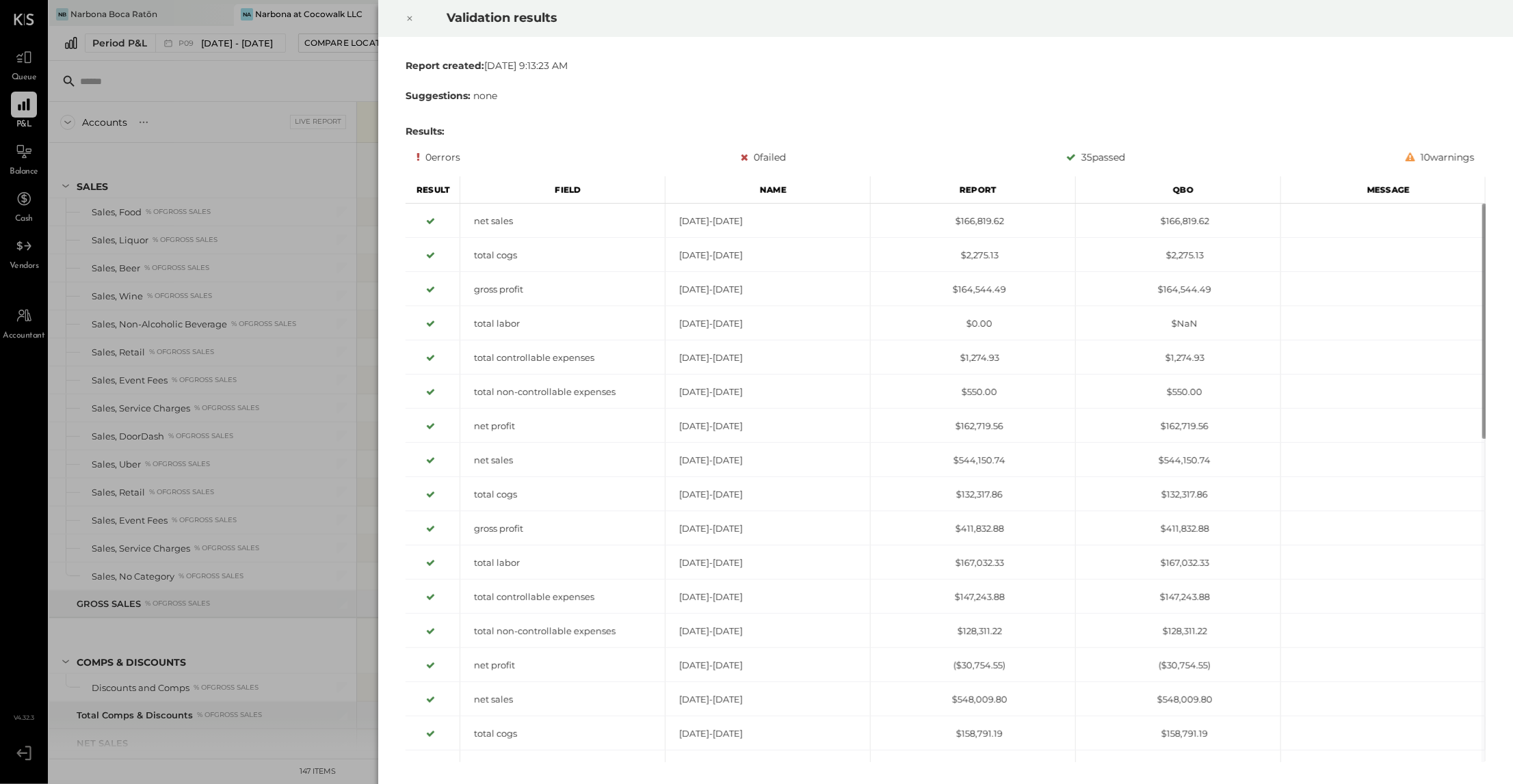
click at [416, 22] on div at bounding box center [409, 18] width 30 height 39
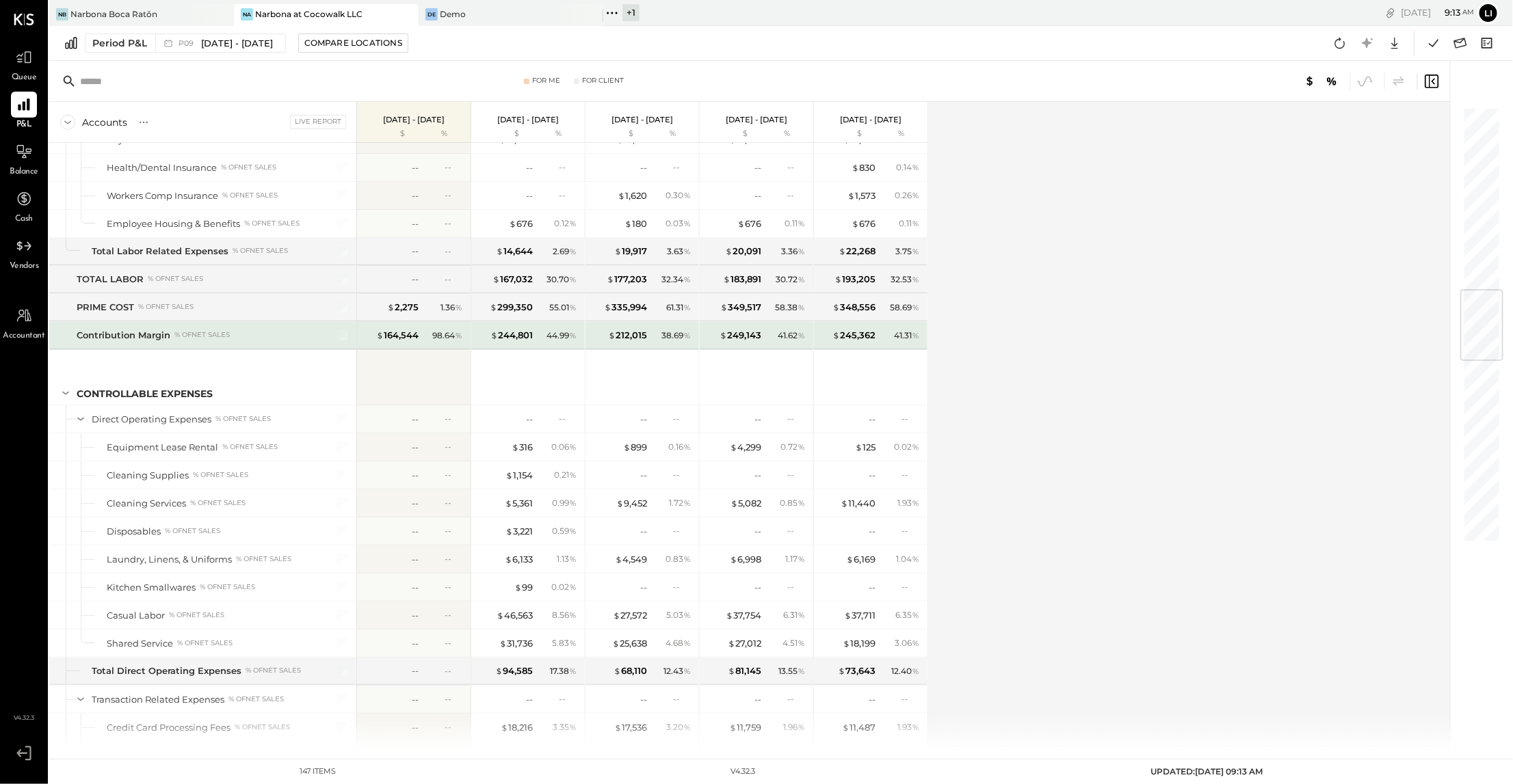
scroll to position [1516, 0]
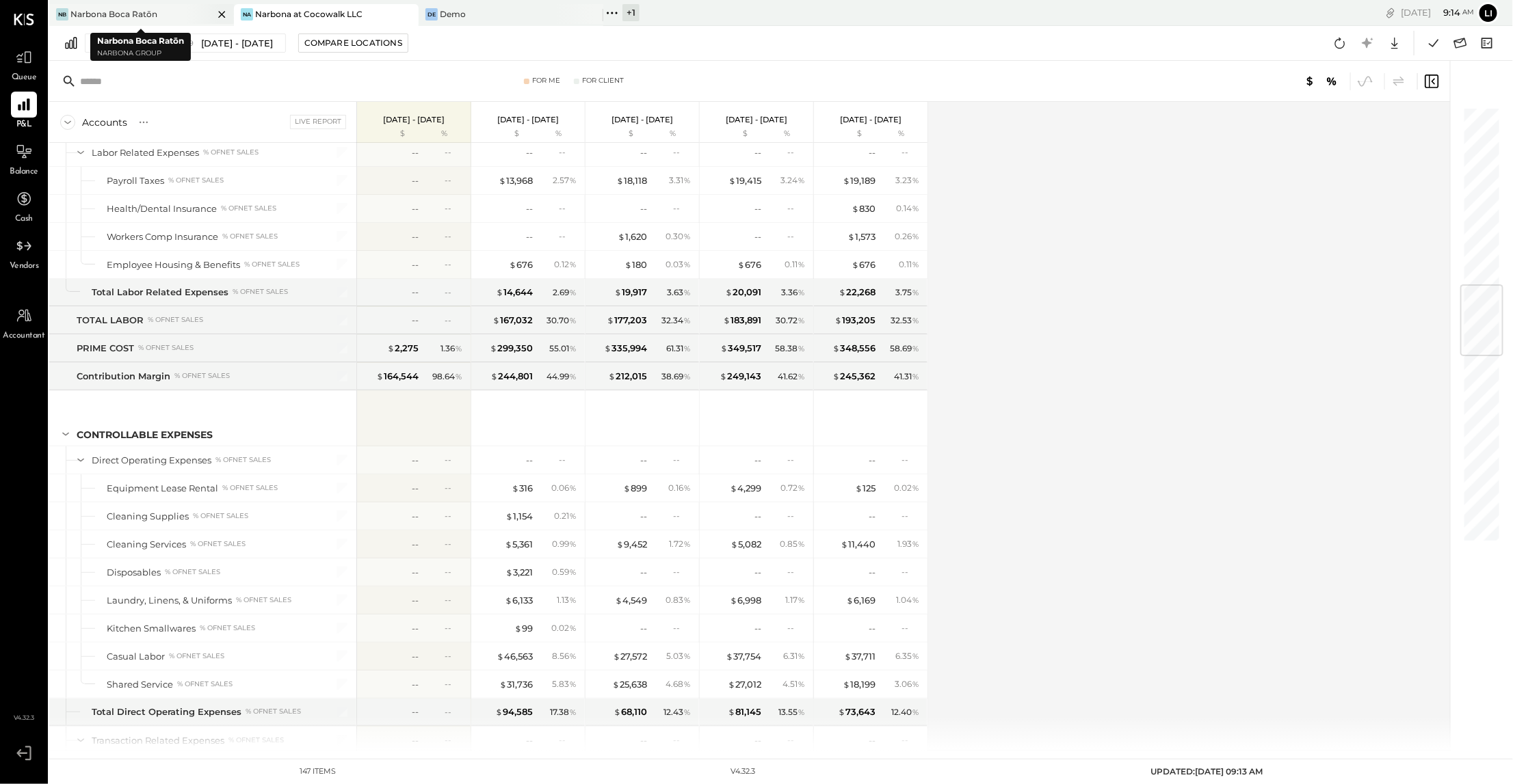
click at [123, 14] on div "Narbona Boca Ratōn" at bounding box center [114, 14] width 87 height 12
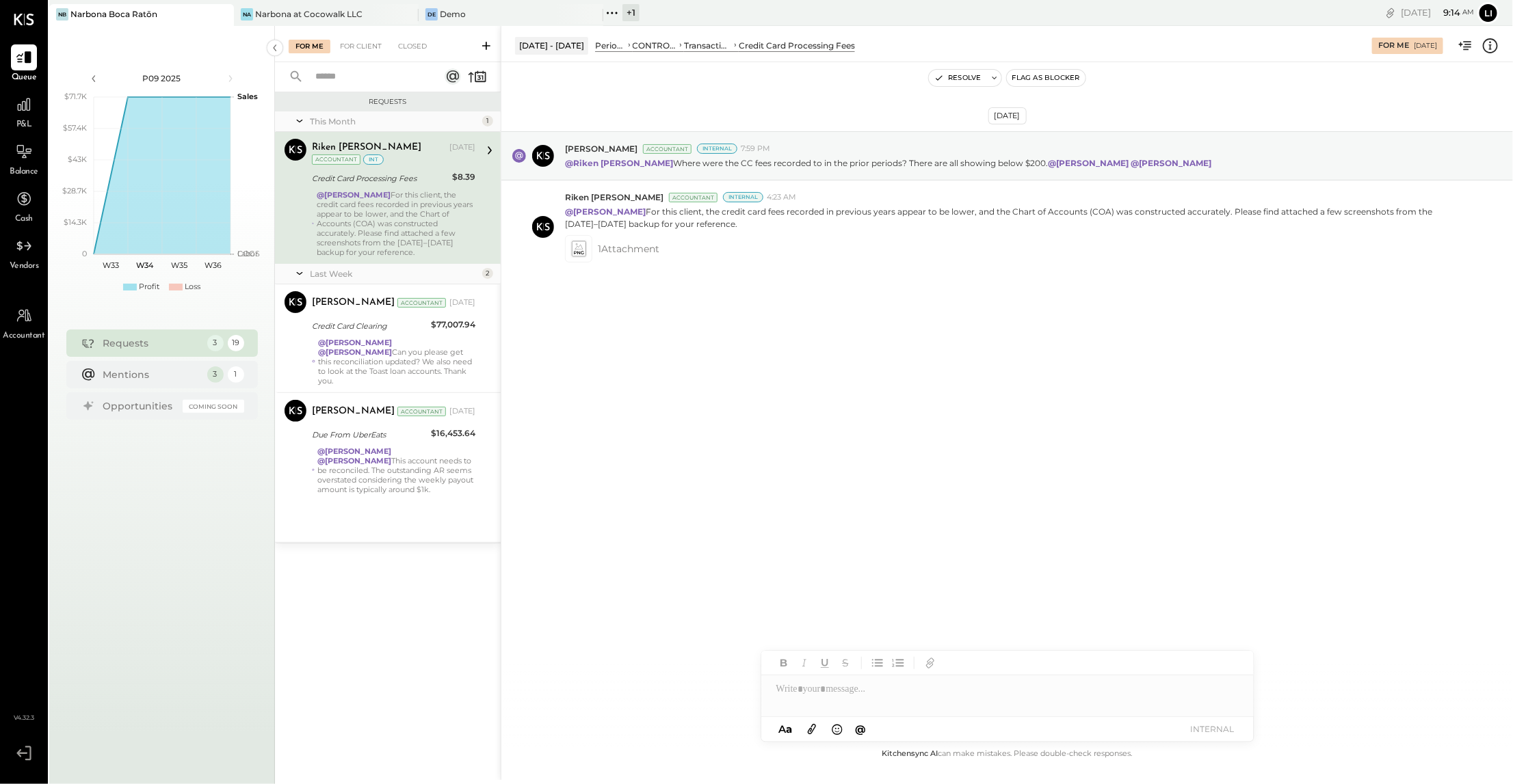
click at [619, 17] on icon at bounding box center [612, 13] width 18 height 18
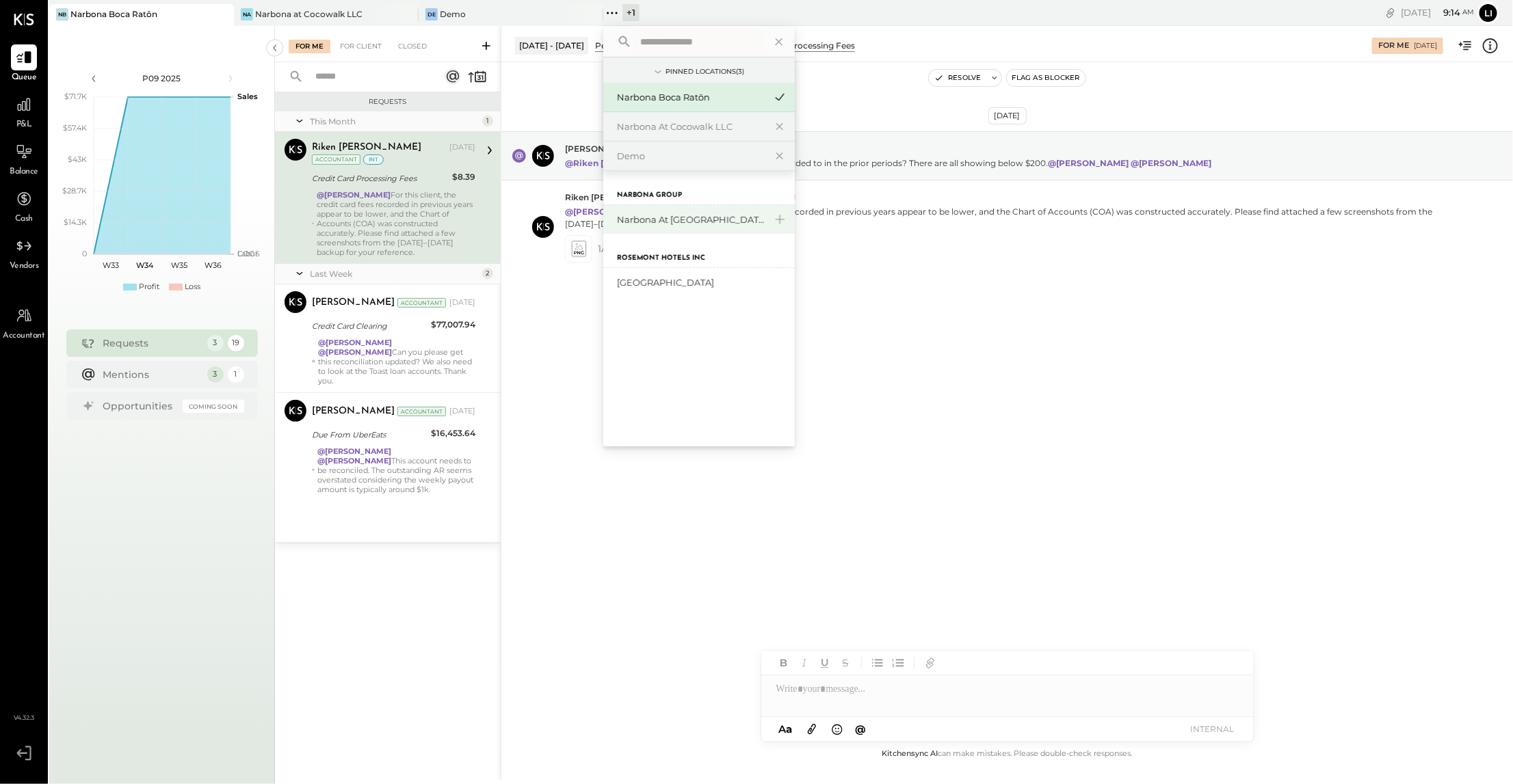
click at [698, 221] on div "Narbona at [GEOGRAPHIC_DATA] LLC" at bounding box center [690, 219] width 147 height 13
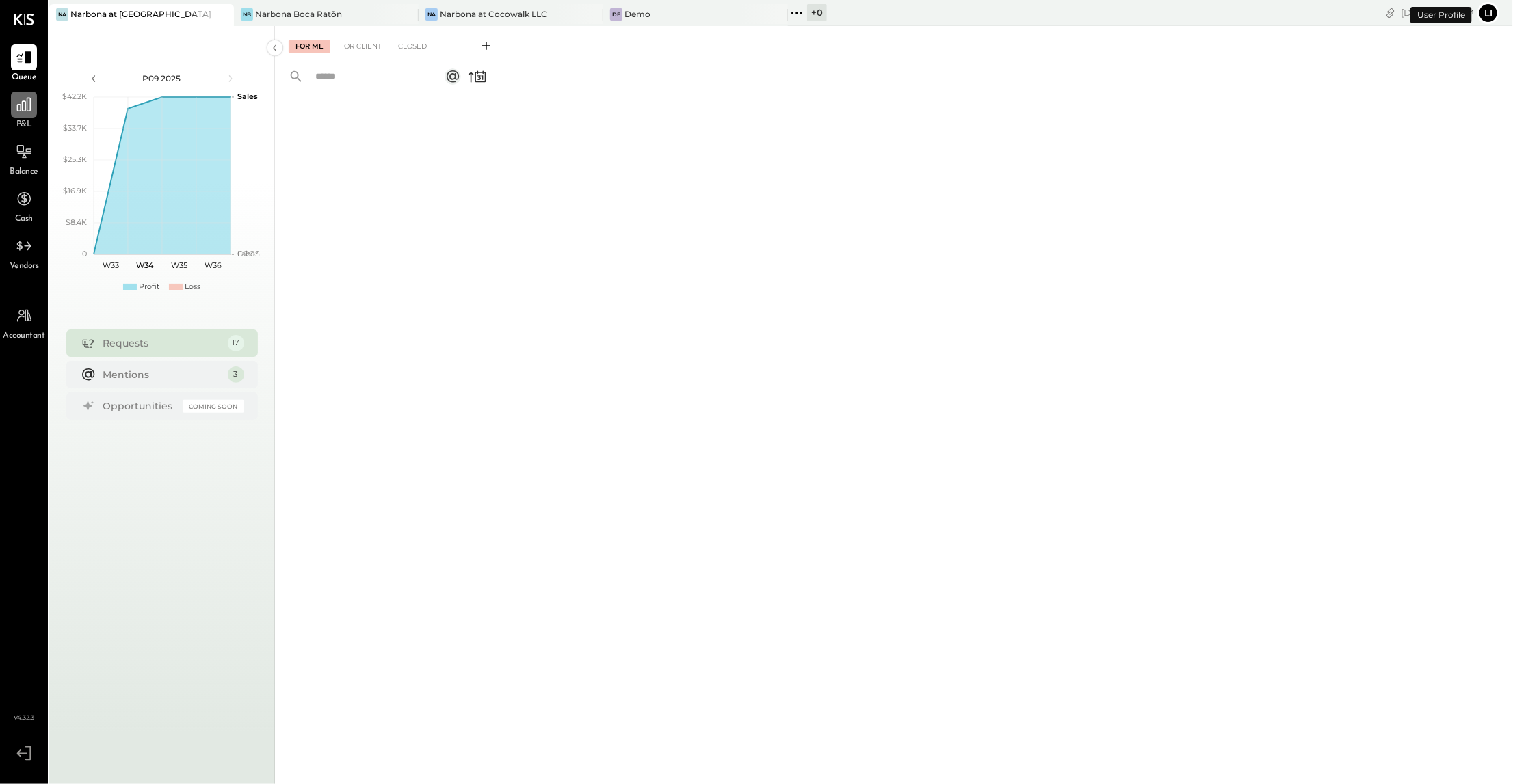
click at [30, 100] on icon at bounding box center [24, 105] width 14 height 14
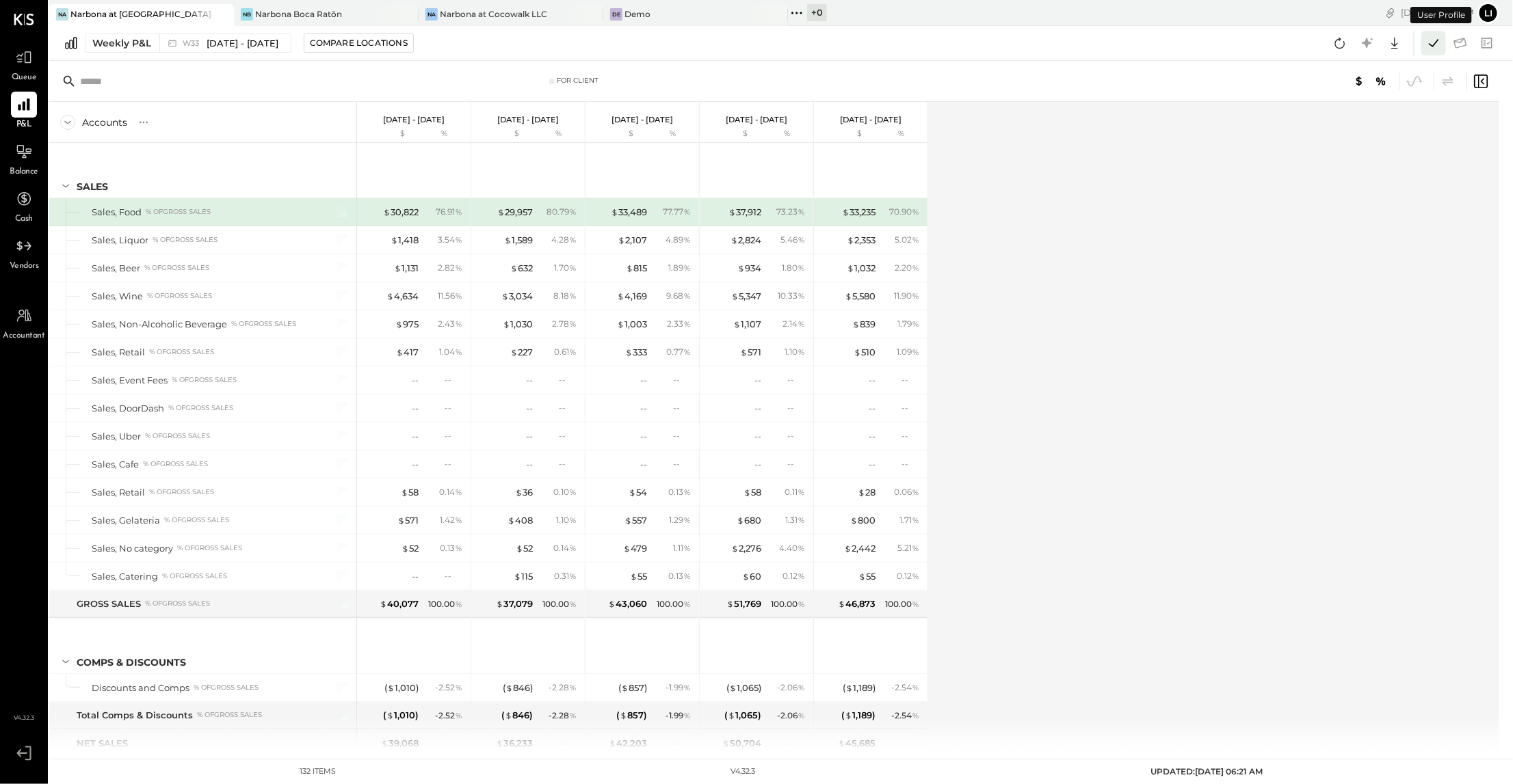
click at [1443, 44] on button at bounding box center [1433, 43] width 25 height 25
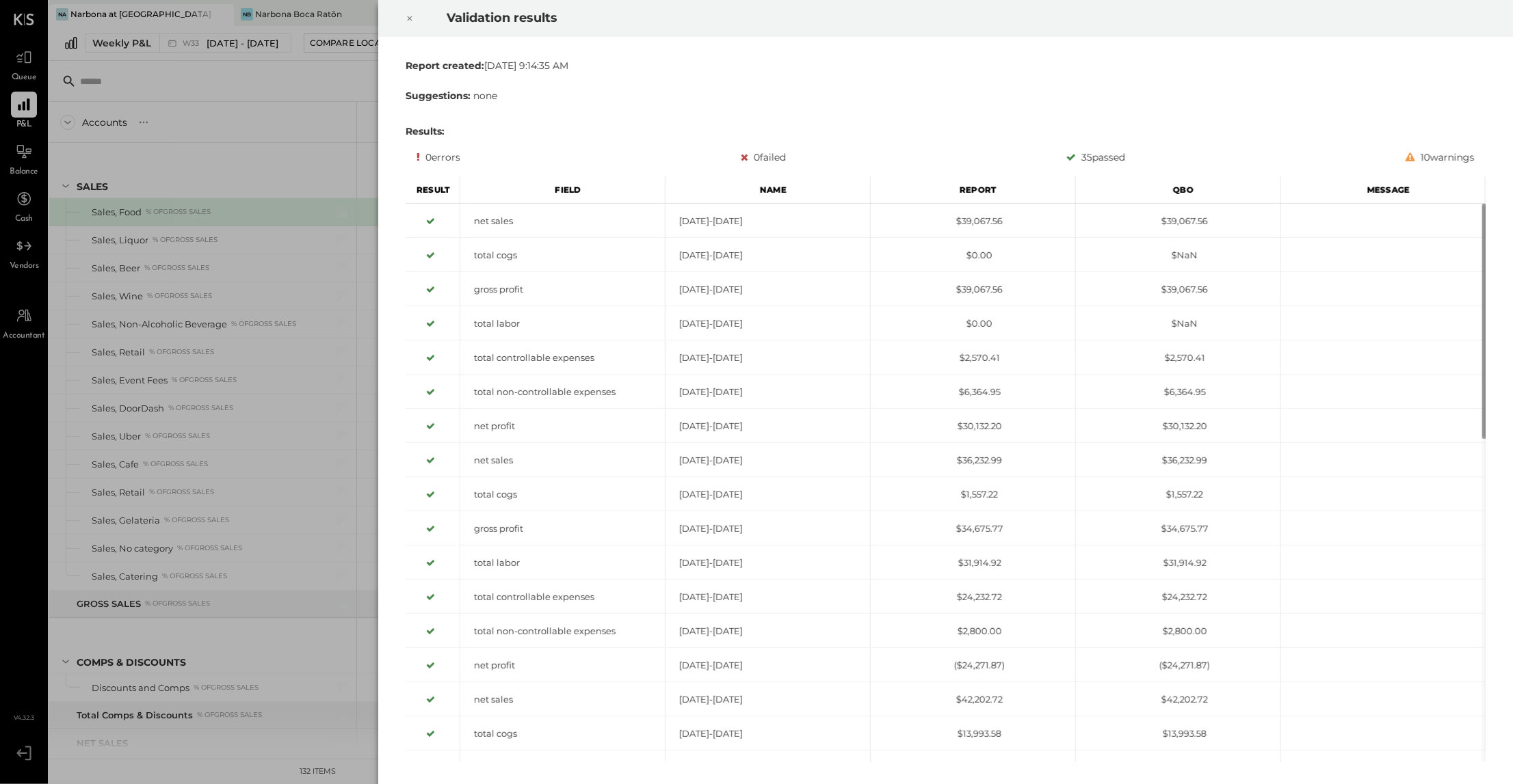
click at [406, 16] on icon at bounding box center [409, 18] width 8 height 17
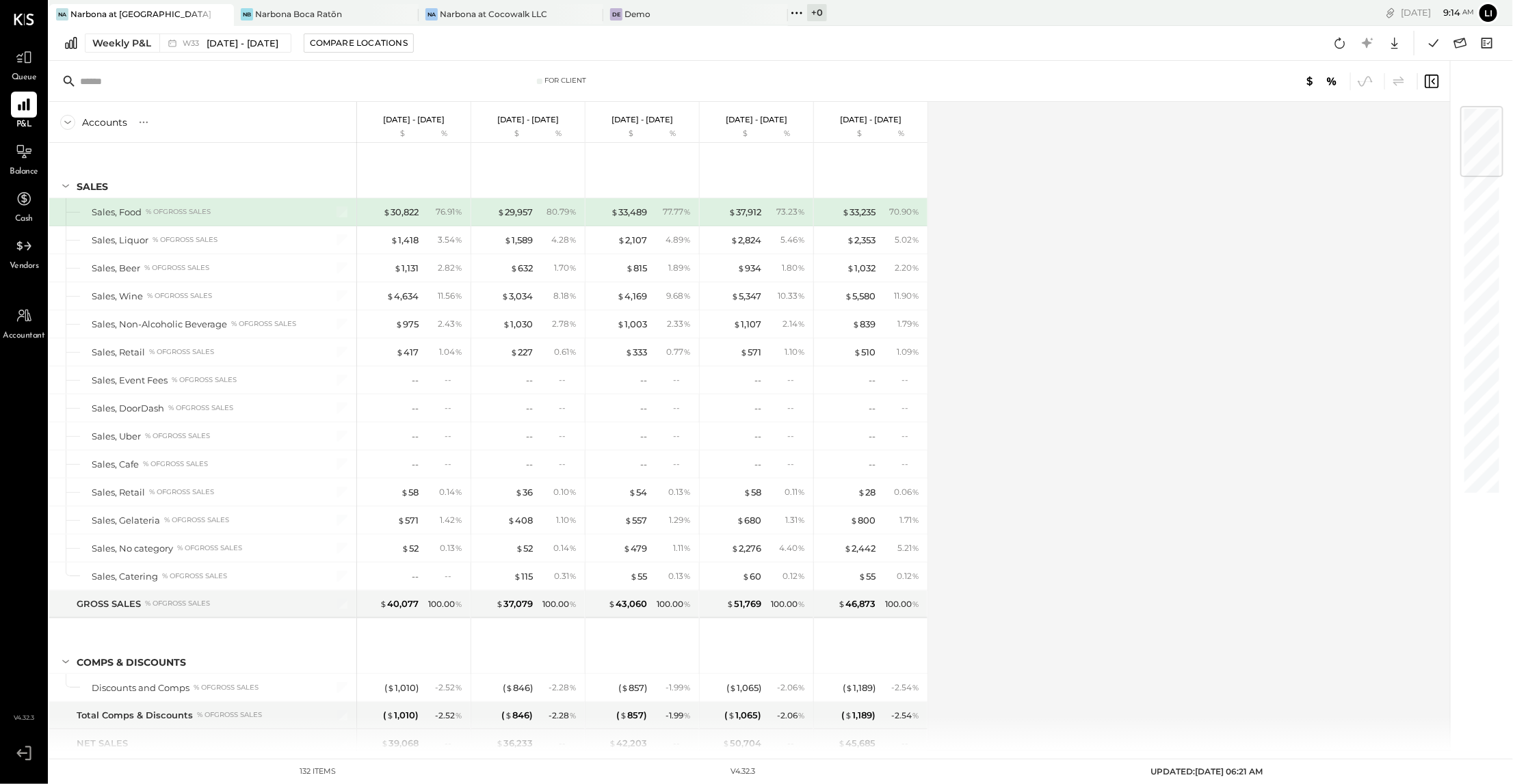
click at [1088, 81] on div at bounding box center [1132, 81] width 615 height 18
click at [1345, 41] on icon at bounding box center [1340, 44] width 18 height 18
click at [1437, 37] on icon at bounding box center [1434, 44] width 18 height 18
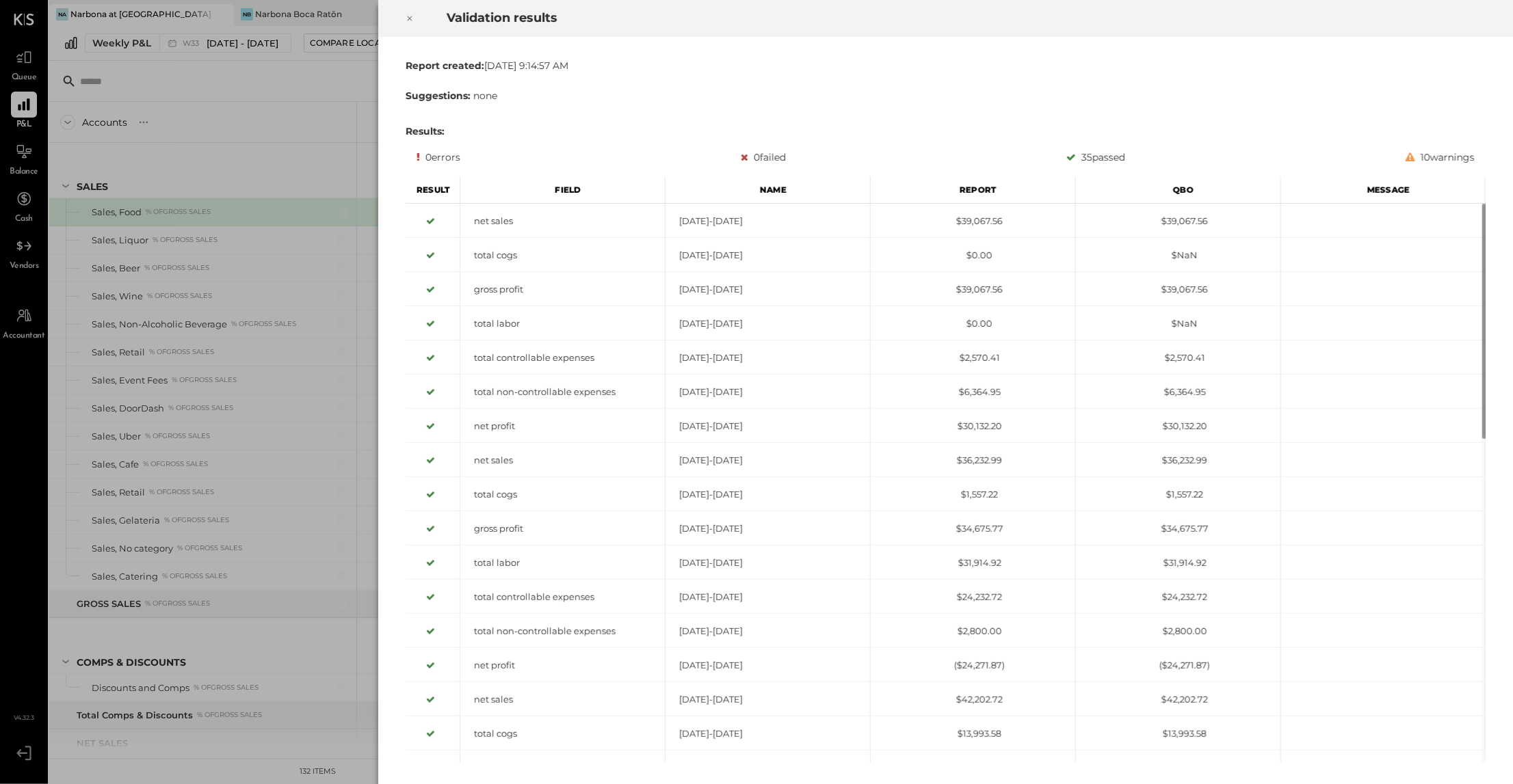
click at [406, 16] on icon at bounding box center [409, 18] width 8 height 17
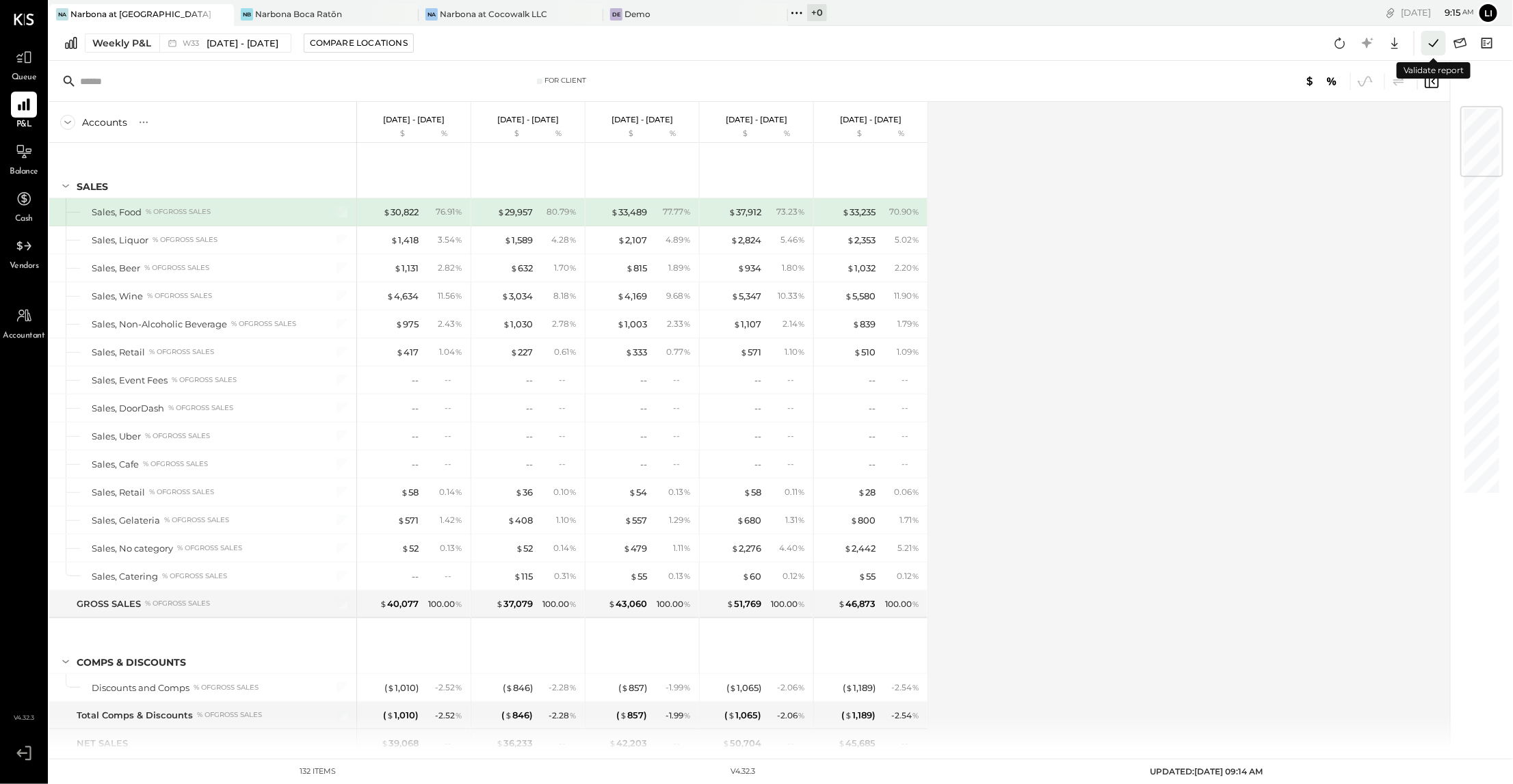
click at [1438, 44] on icon at bounding box center [1434, 44] width 18 height 18
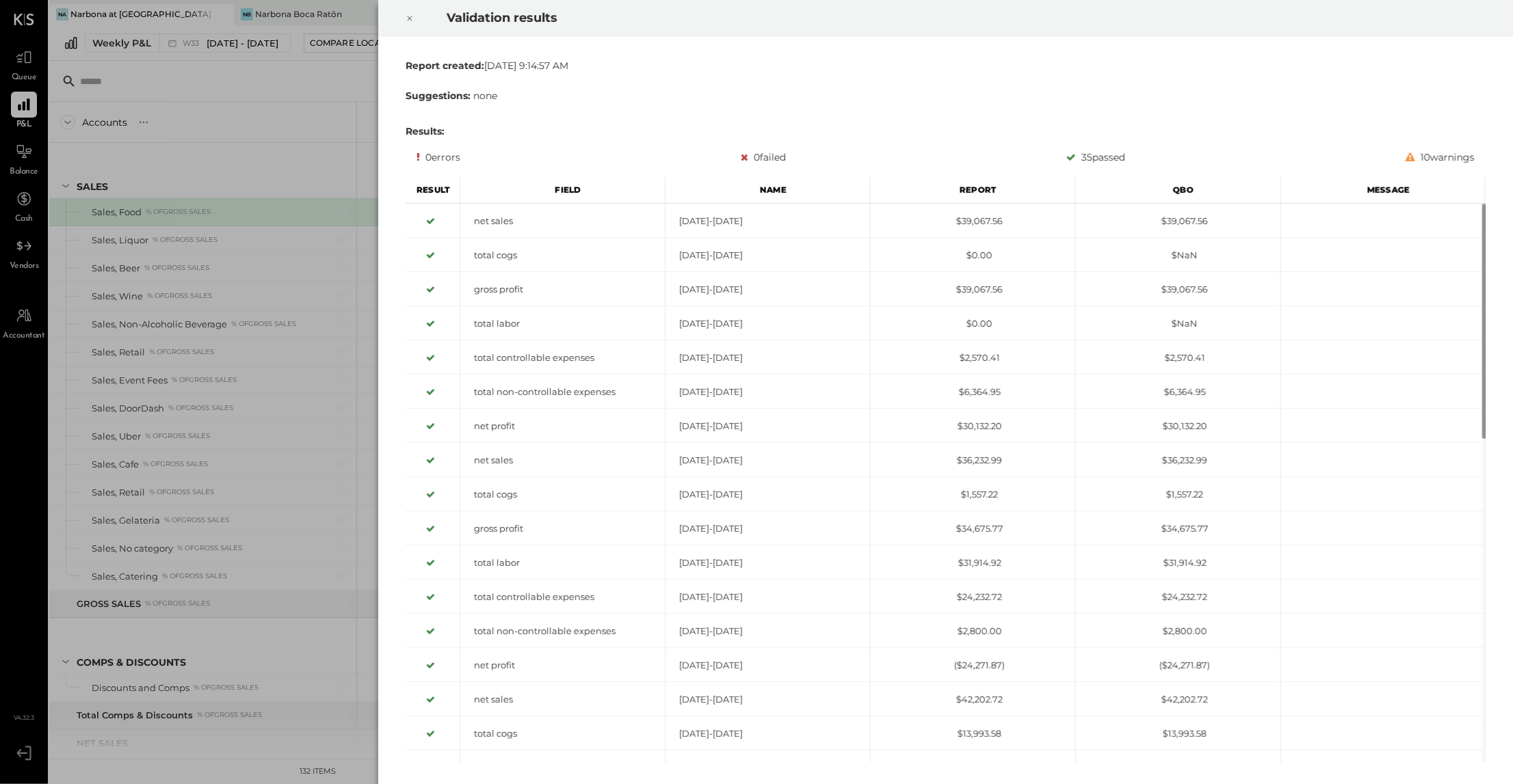
drag, startPoint x: 1101, startPoint y: 122, endPoint x: 1119, endPoint y: 104, distance: 25.5
click at [1101, 123] on div "Report created: Wed Aug 20 2025 9:14:57 AM Suggestions: none Results: 0 errors …" at bounding box center [945, 410] width 1091 height 715
click at [416, 22] on div at bounding box center [409, 18] width 30 height 39
click at [410, 10] on icon at bounding box center [409, 18] width 8 height 17
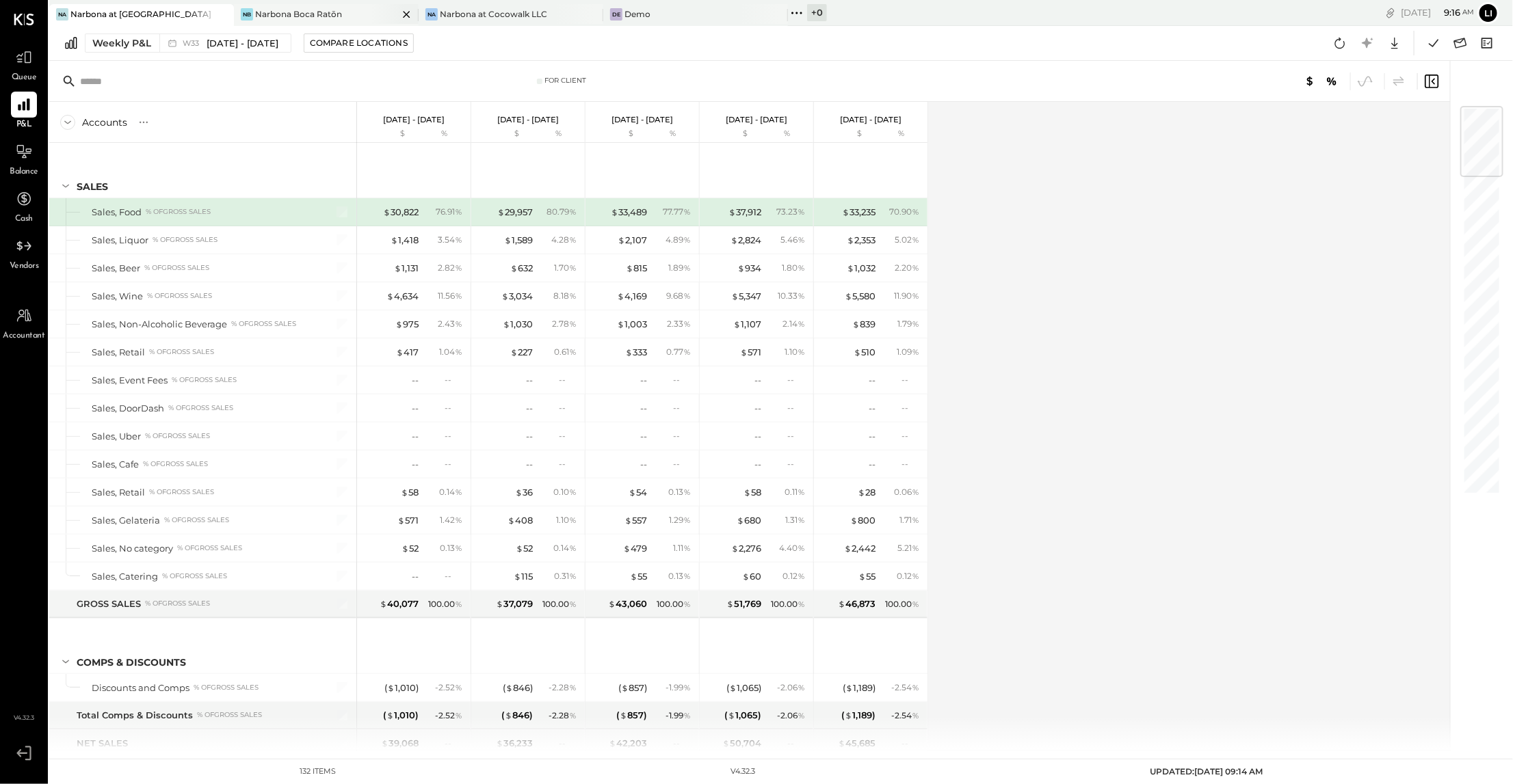
click at [306, 15] on div "Narbona Boca Ratōn" at bounding box center [299, 14] width 87 height 12
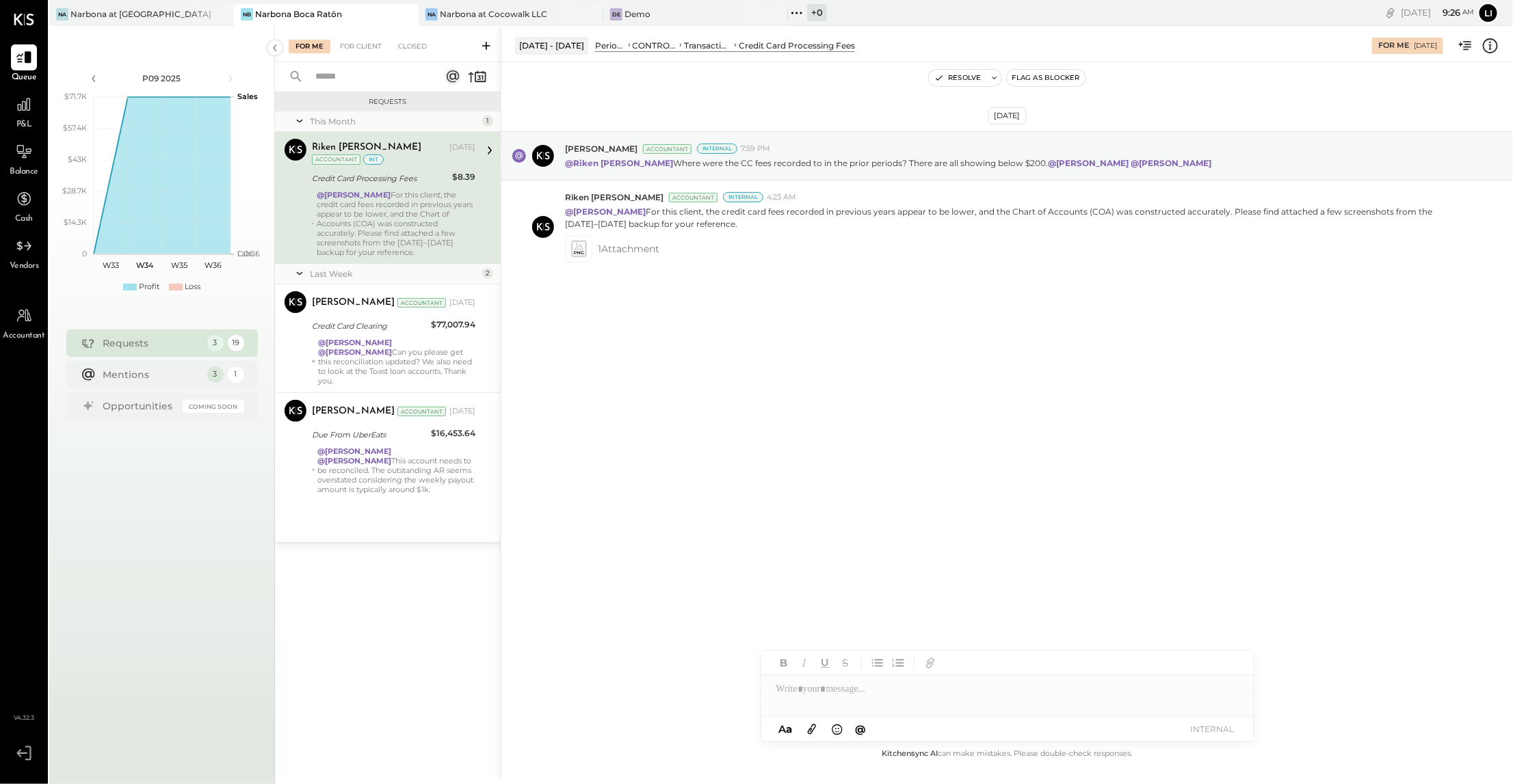
click at [712, 449] on div "[DATE] [PERSON_NAME] Accountant Internal 7:59 PM @[GEOGRAPHIC_DATA][PERSON_NAME…" at bounding box center [1007, 404] width 1012 height 684
